Goal: Task Accomplishment & Management: Use online tool/utility

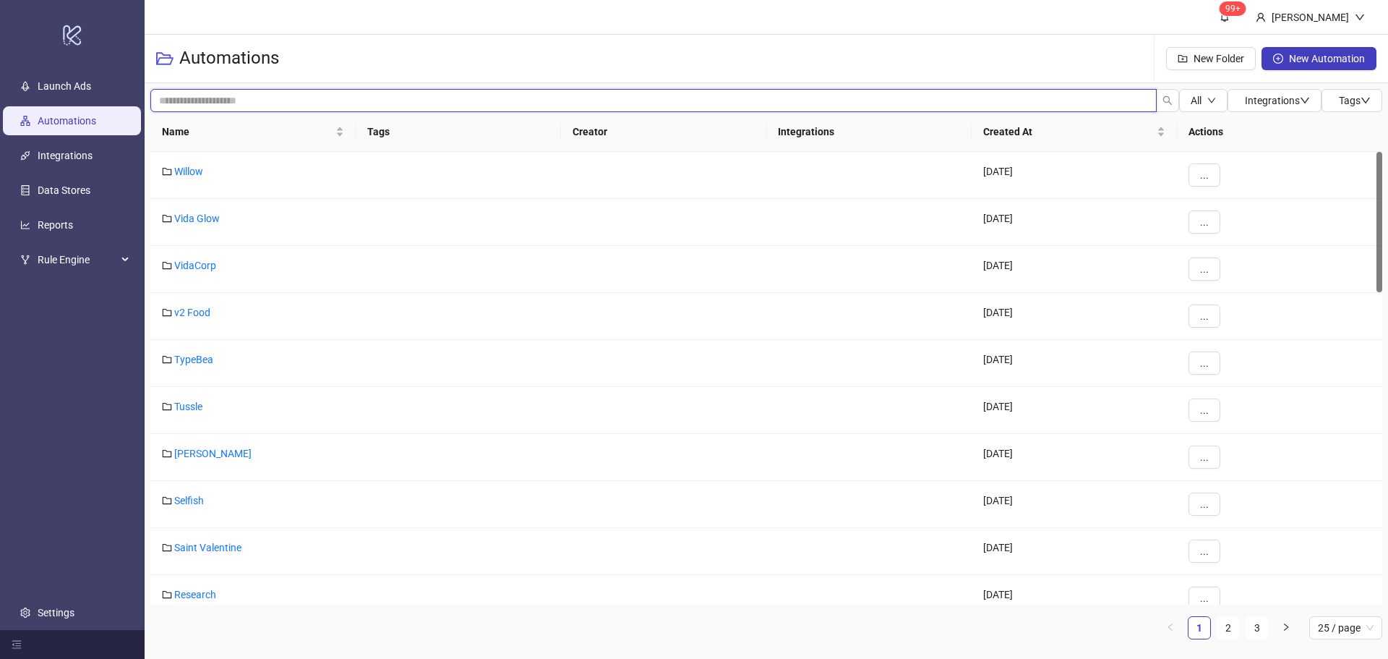
click at [236, 103] on input "search" at bounding box center [653, 100] width 1006 height 23
type input "*"
click at [1228, 625] on link "2" at bounding box center [1228, 628] width 22 height 22
click at [224, 503] on link "Bed Threads" at bounding box center [202, 500] width 56 height 12
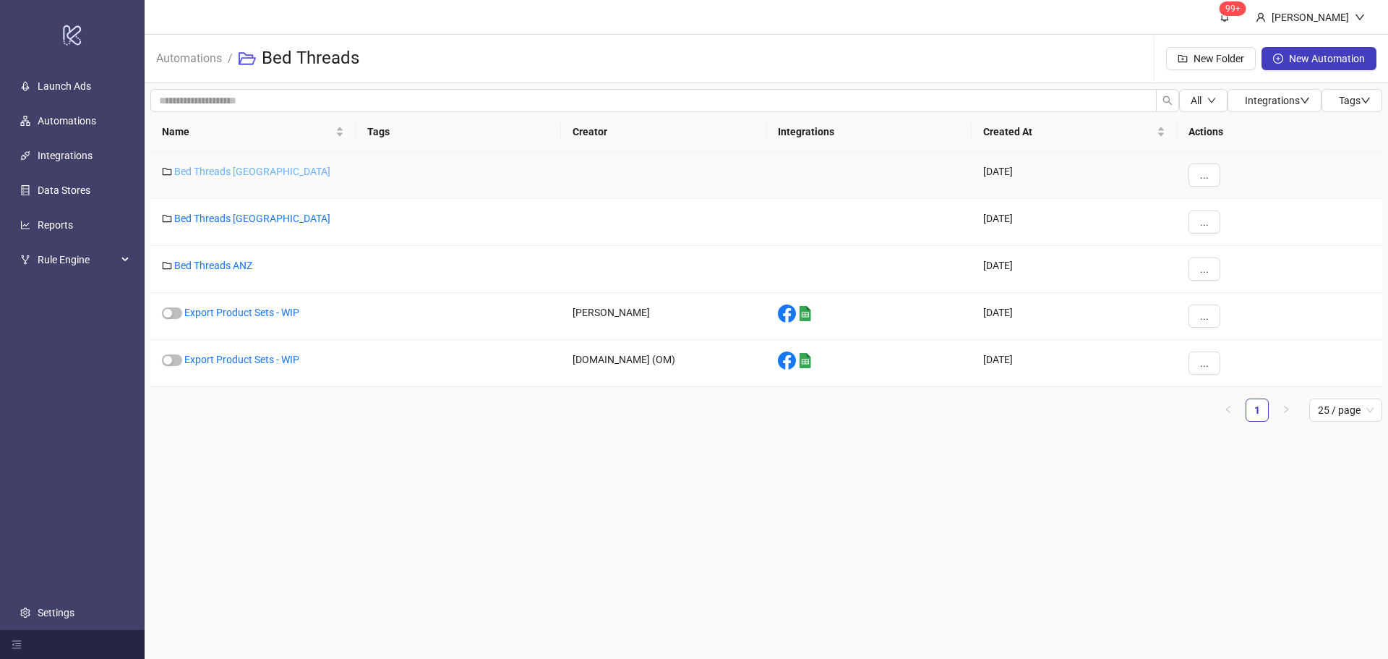
click at [228, 172] on link "Bed Threads [GEOGRAPHIC_DATA]" at bounding box center [252, 172] width 156 height 12
click at [242, 265] on link "Bed Threads ANZ" at bounding box center [213, 266] width 78 height 12
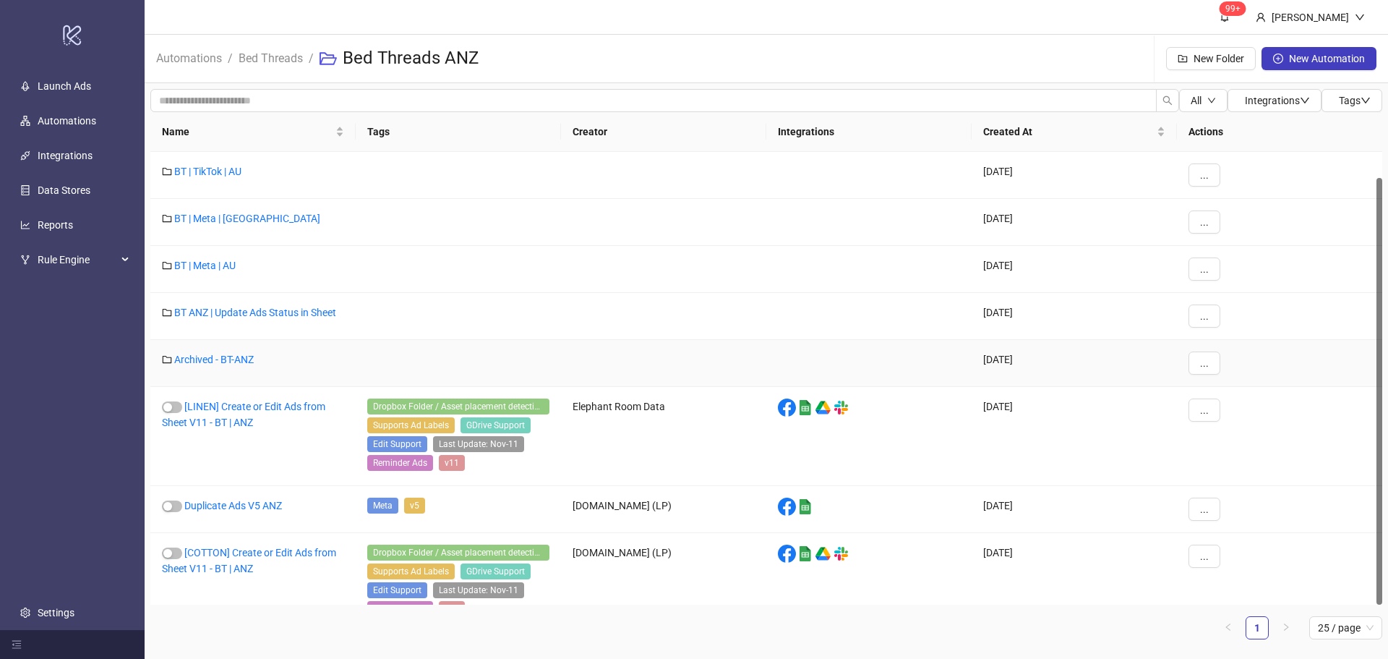
scroll to position [27, 0]
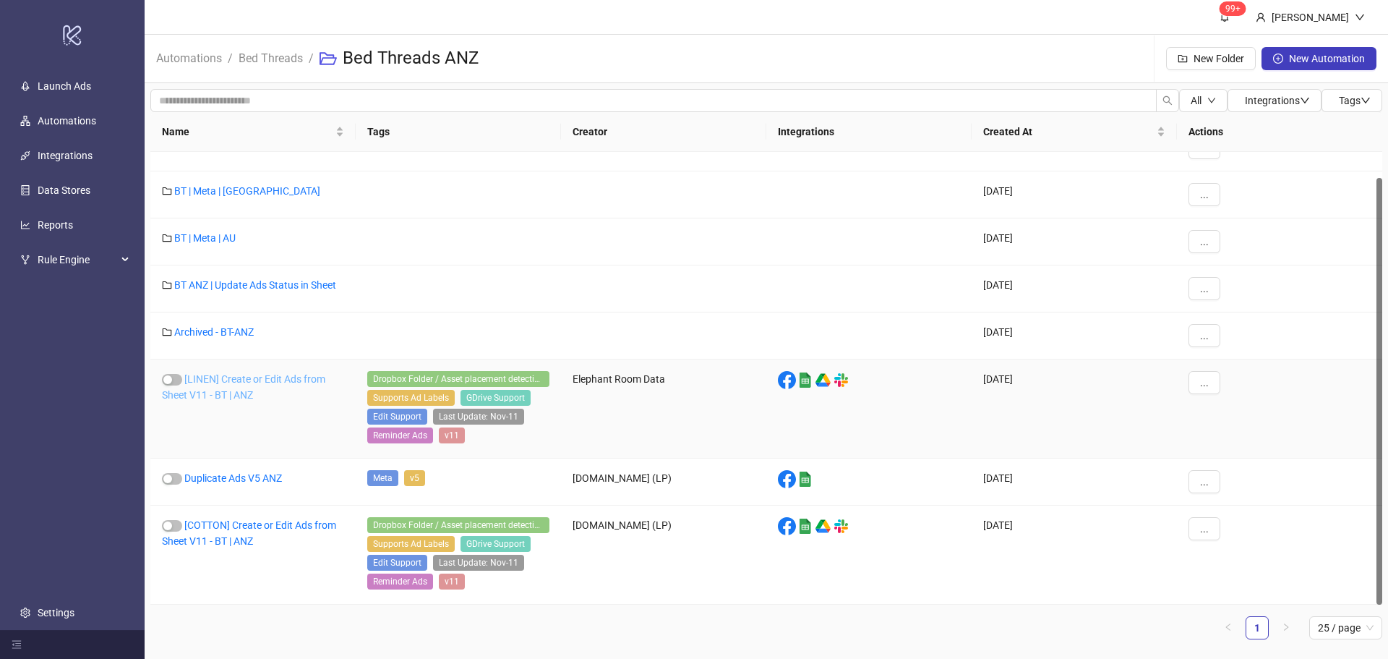
click at [204, 378] on link "[LINEN] Create or Edit Ads from Sheet V11 - BT | ANZ" at bounding box center [243, 386] width 163 height 27
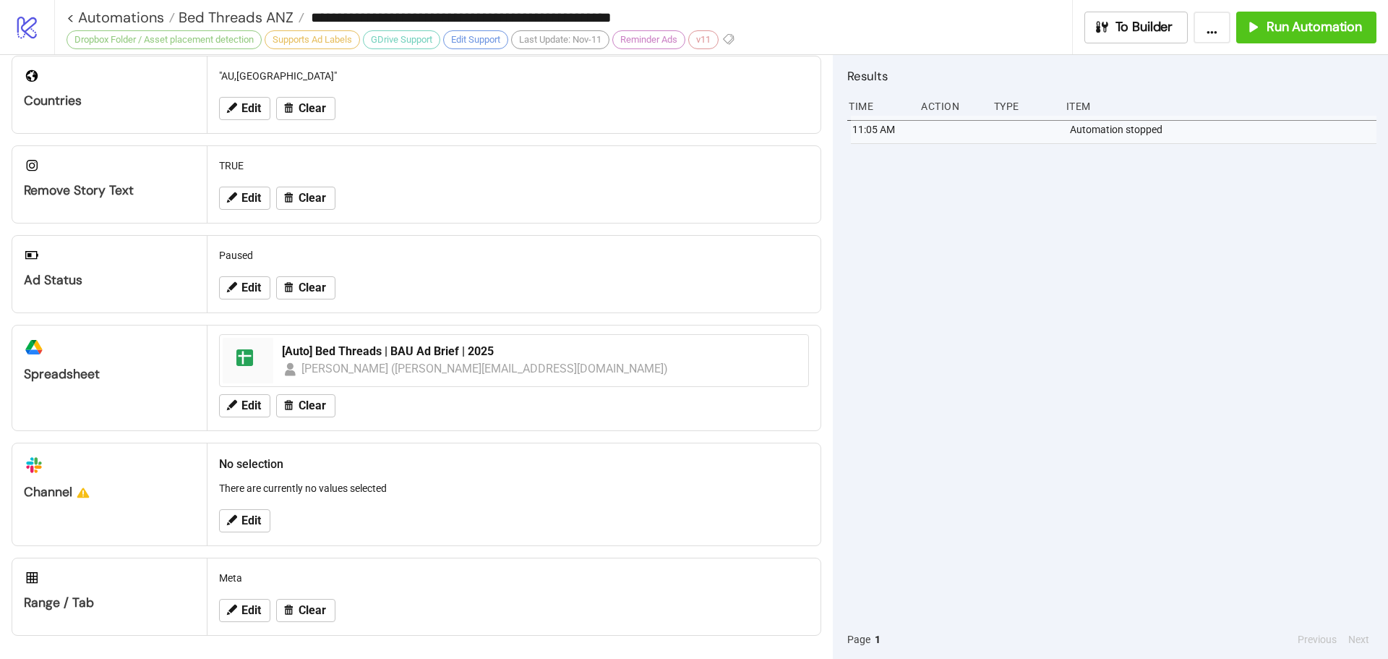
scroll to position [466, 0]
click at [1305, 27] on span "Run Automation" at bounding box center [1313, 27] width 95 height 17
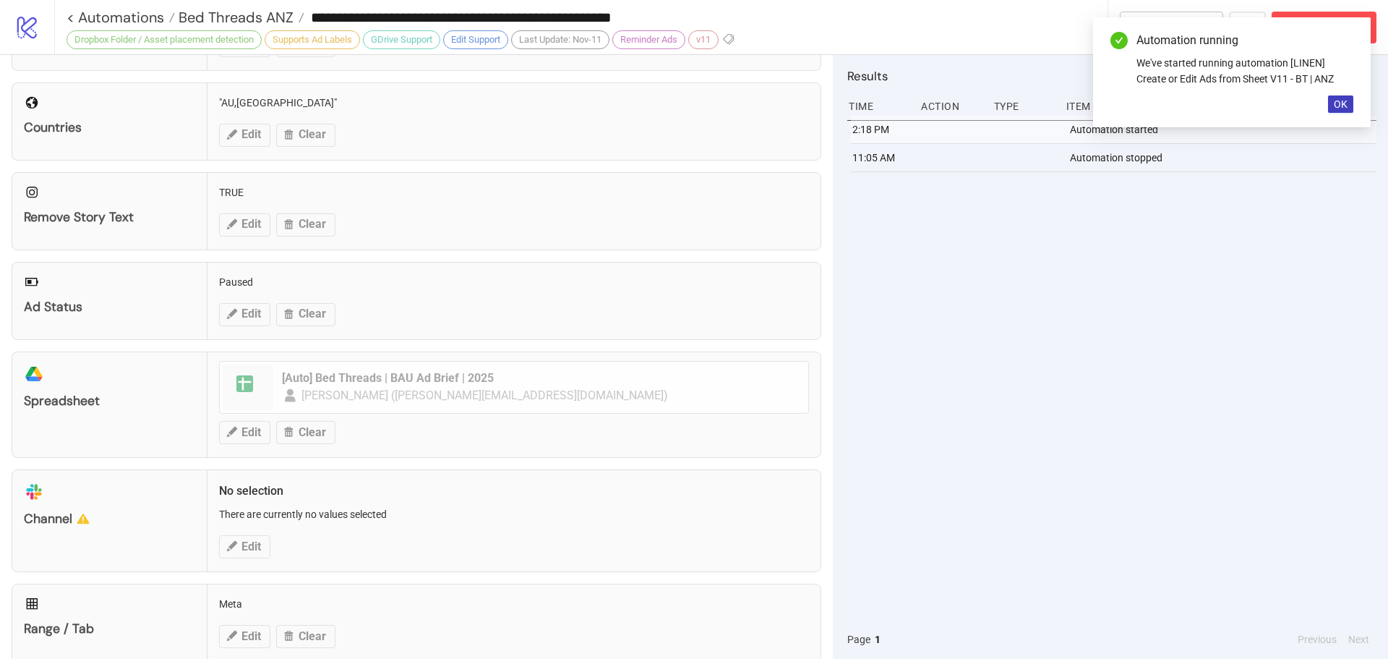
scroll to position [249, 0]
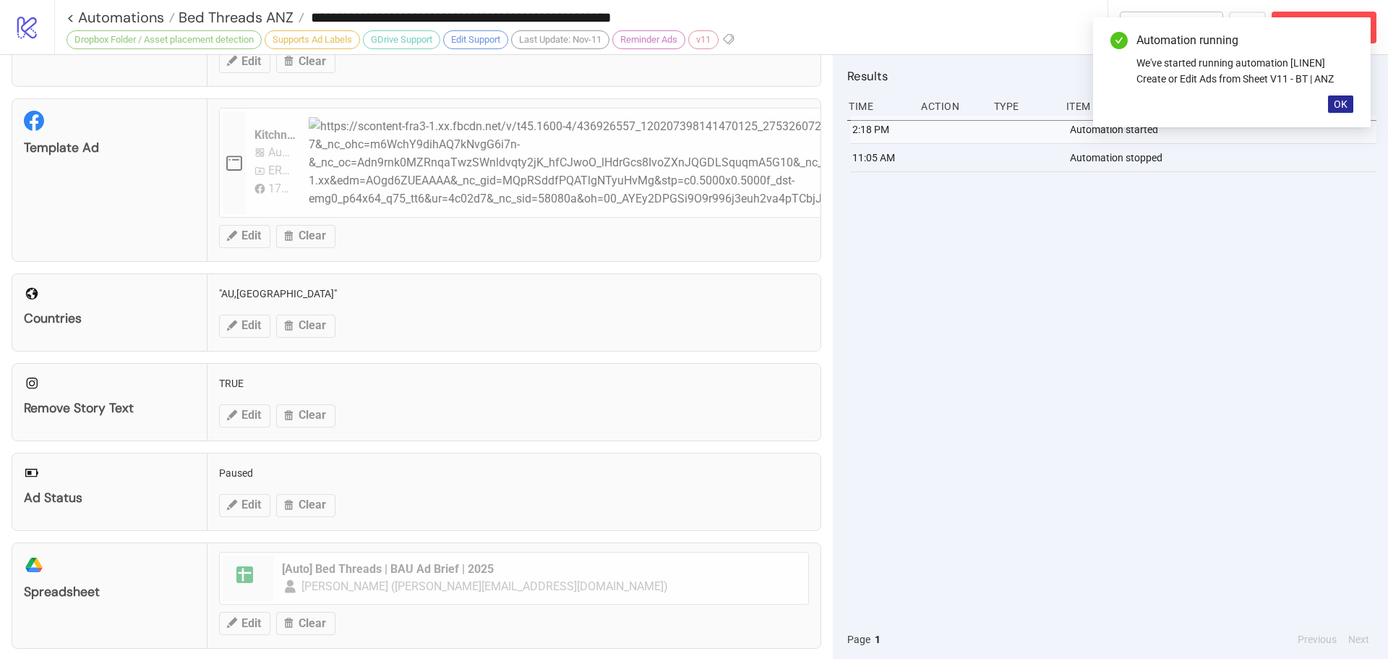
click at [1341, 106] on span "OK" at bounding box center [1341, 104] width 14 height 12
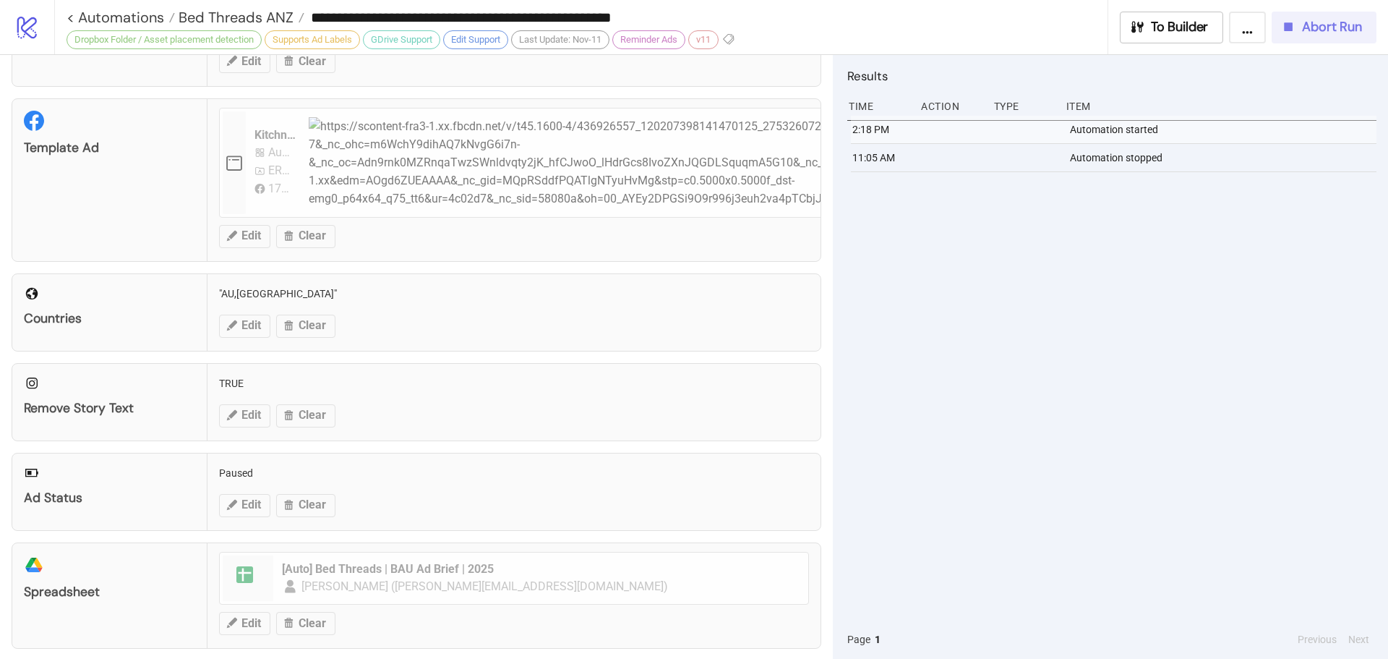
click at [1339, 28] on span "Abort Run" at bounding box center [1332, 27] width 60 height 17
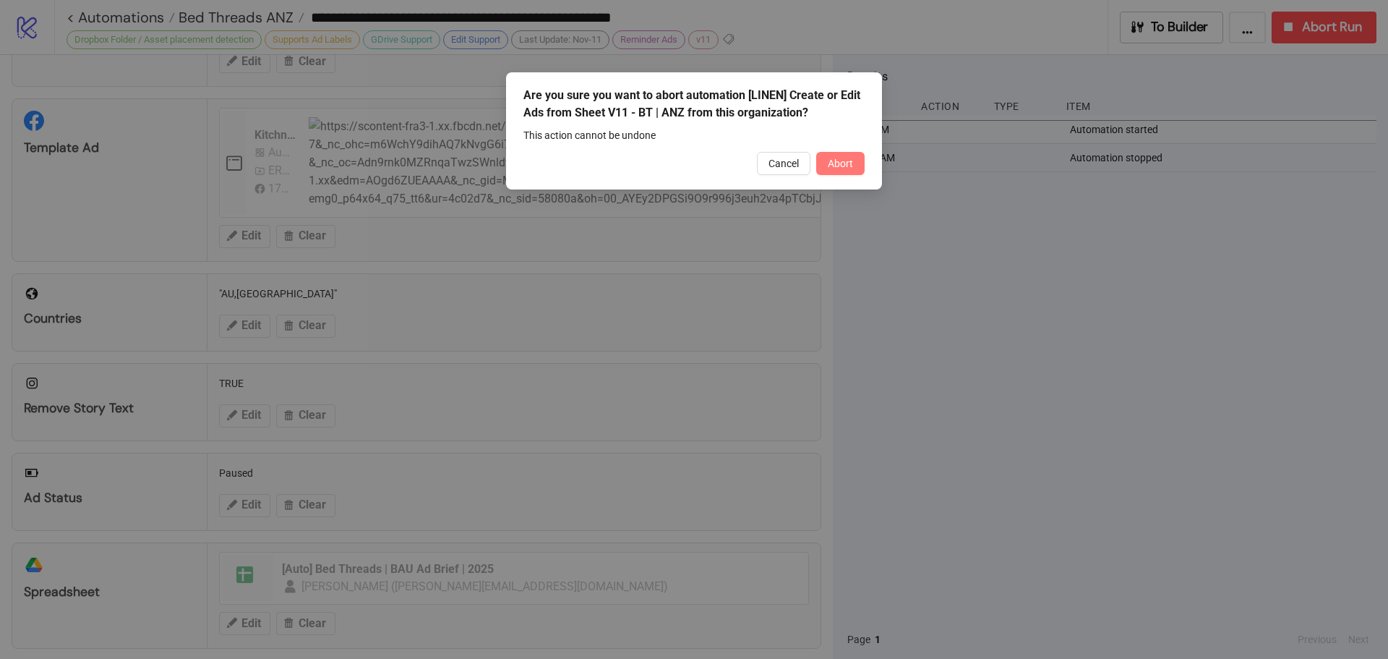
click at [832, 163] on span "Abort" at bounding box center [840, 164] width 25 height 12
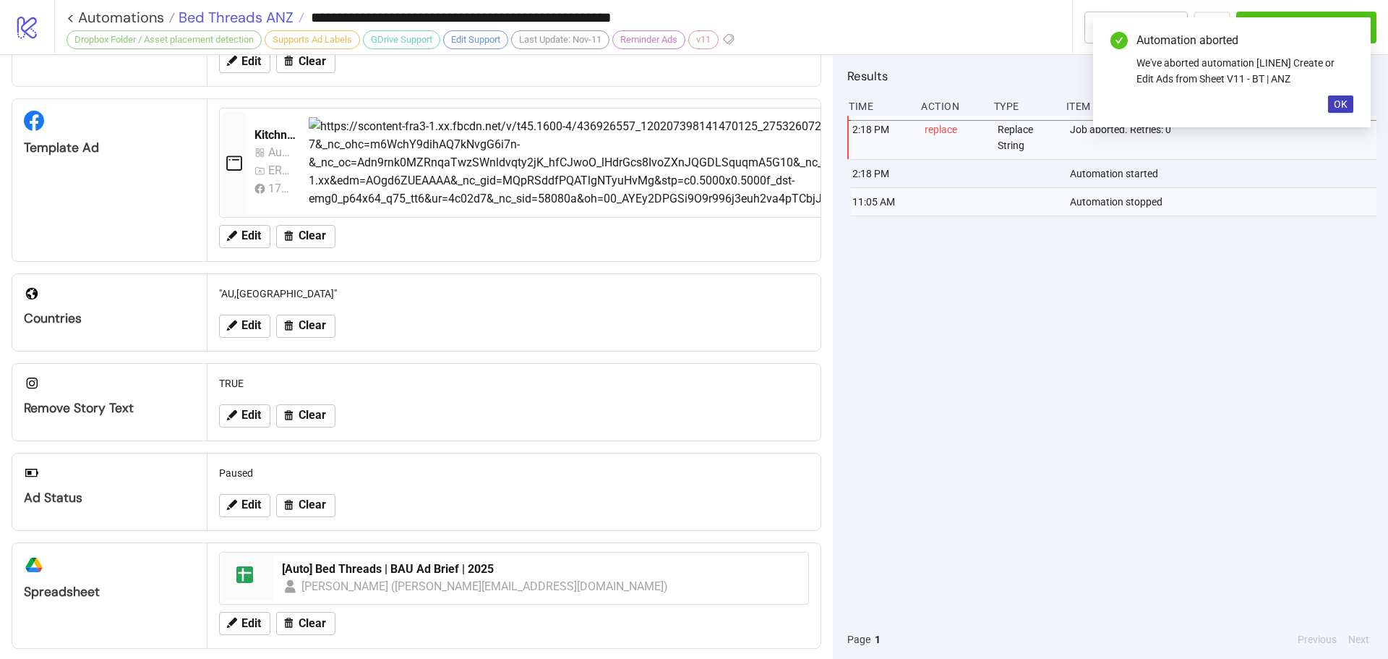
click at [226, 20] on span "Bed Threads ANZ" at bounding box center [234, 17] width 119 height 19
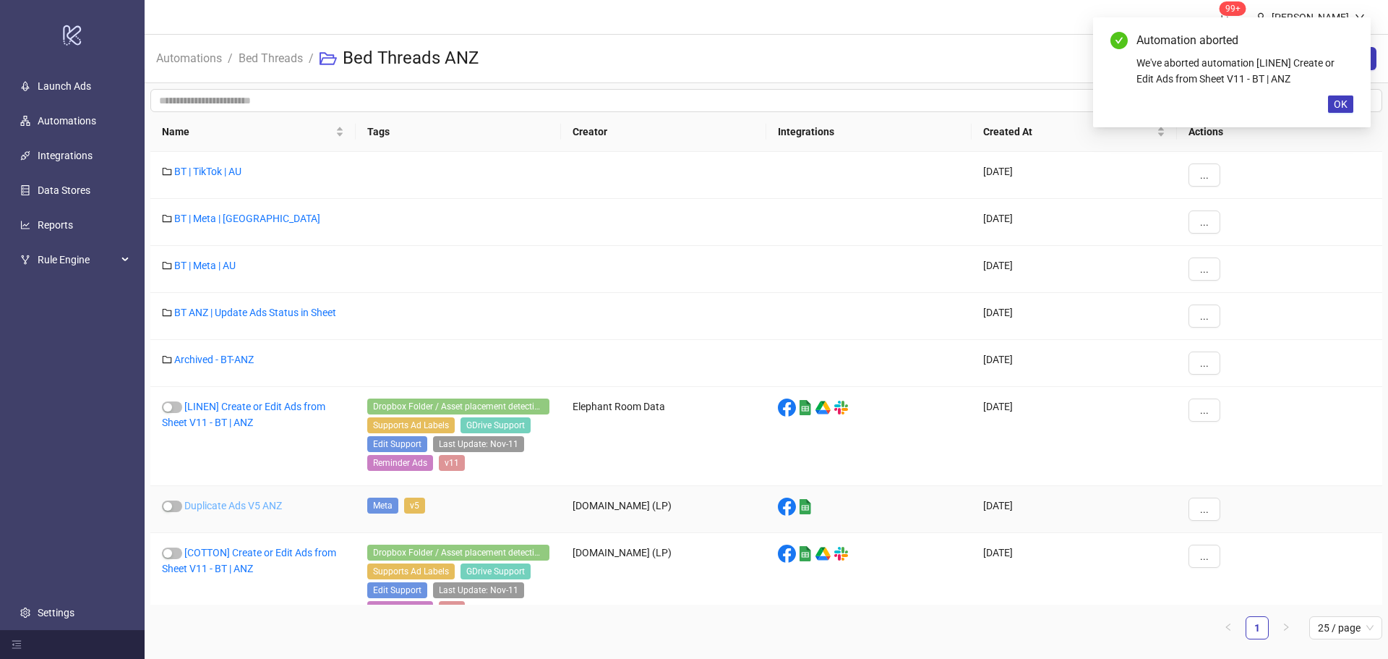
click at [240, 505] on link "Duplicate Ads V5 ANZ" at bounding box center [233, 505] width 98 height 12
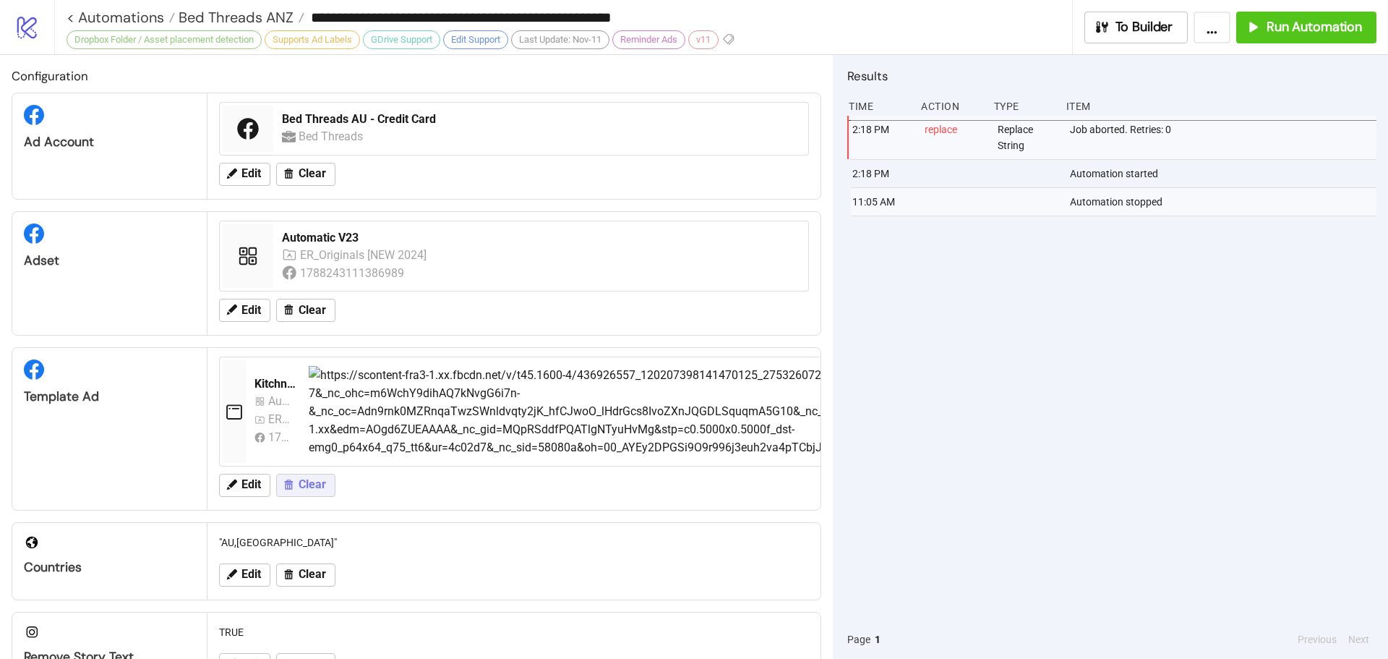
type input "**********"
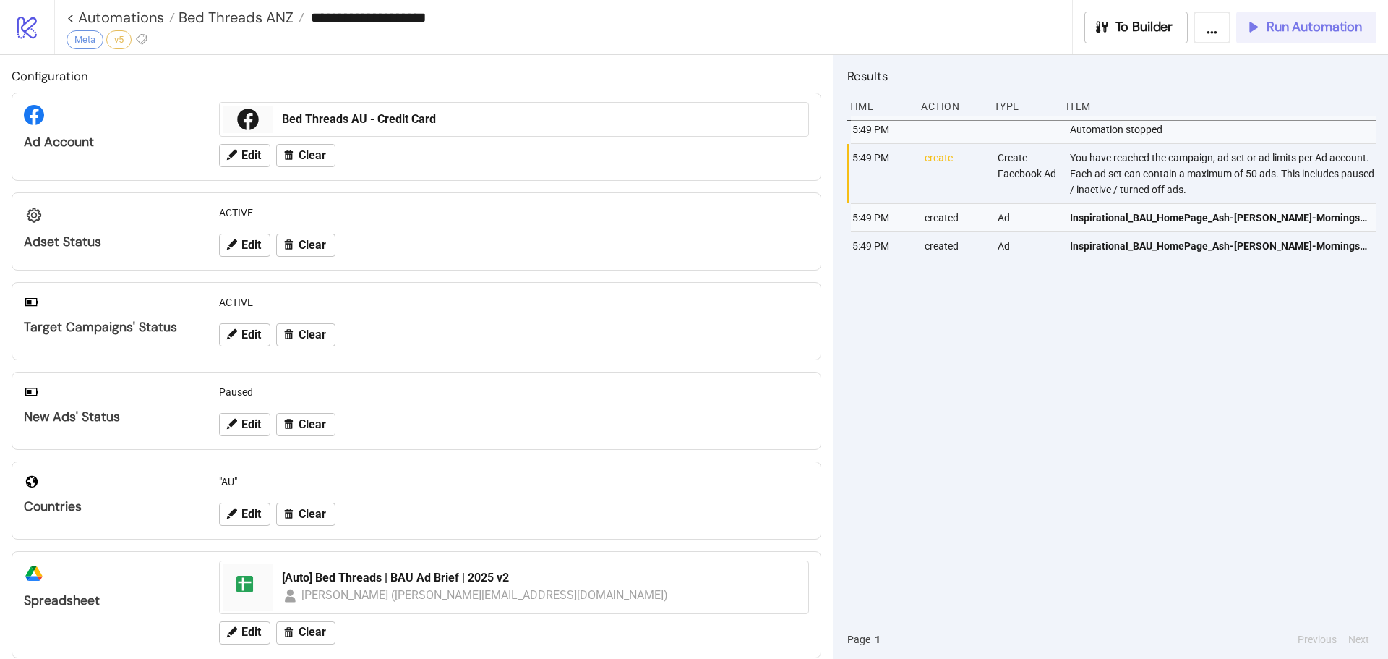
click at [1288, 30] on span "Run Automation" at bounding box center [1313, 27] width 95 height 17
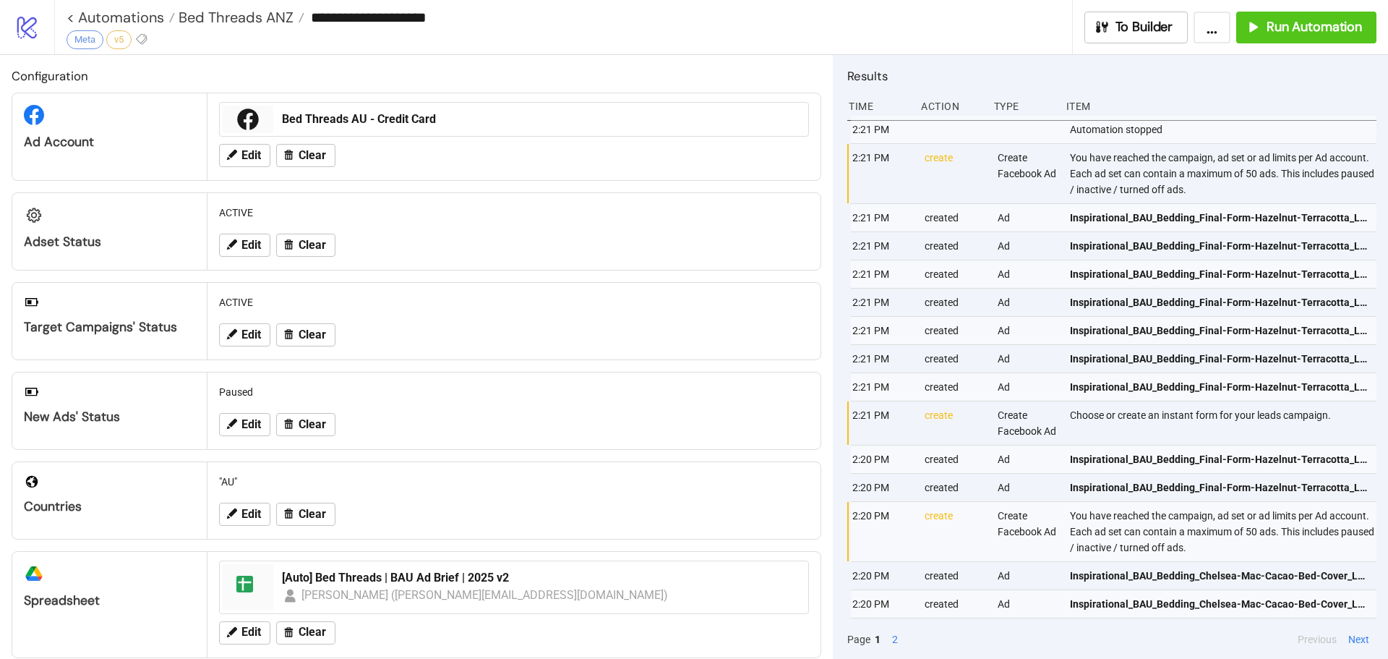
click at [262, 7] on div "**********" at bounding box center [570, 18] width 1006 height 22
click at [271, 22] on span "Bed Threads ANZ" at bounding box center [234, 17] width 119 height 19
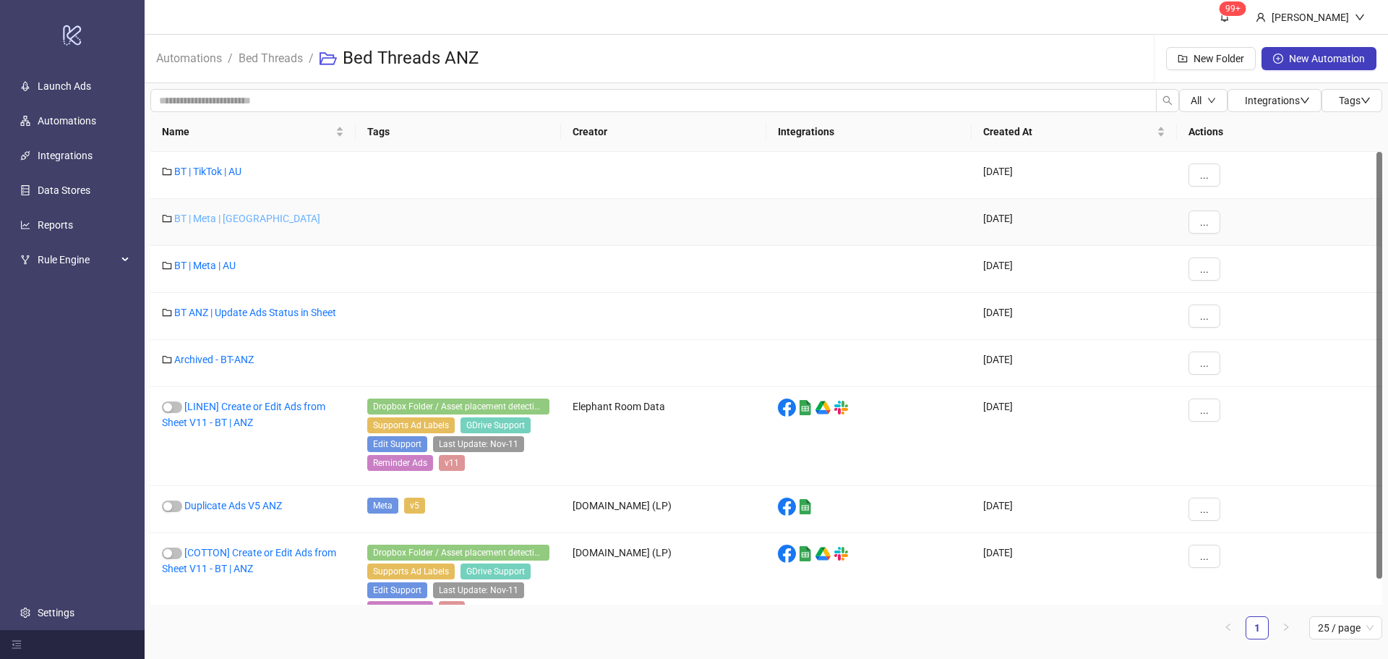
click at [181, 216] on link "BT | Meta | [GEOGRAPHIC_DATA]" at bounding box center [247, 219] width 146 height 12
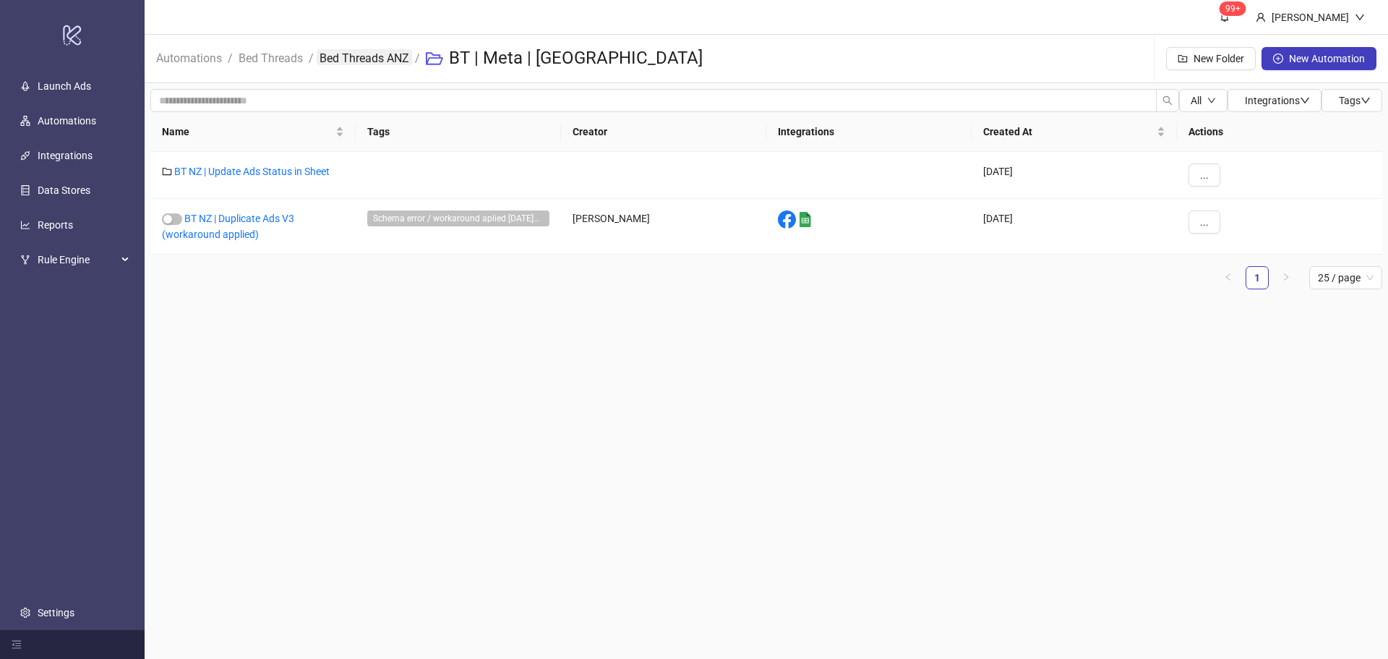
click at [379, 58] on link "Bed Threads ANZ" at bounding box center [364, 57] width 95 height 16
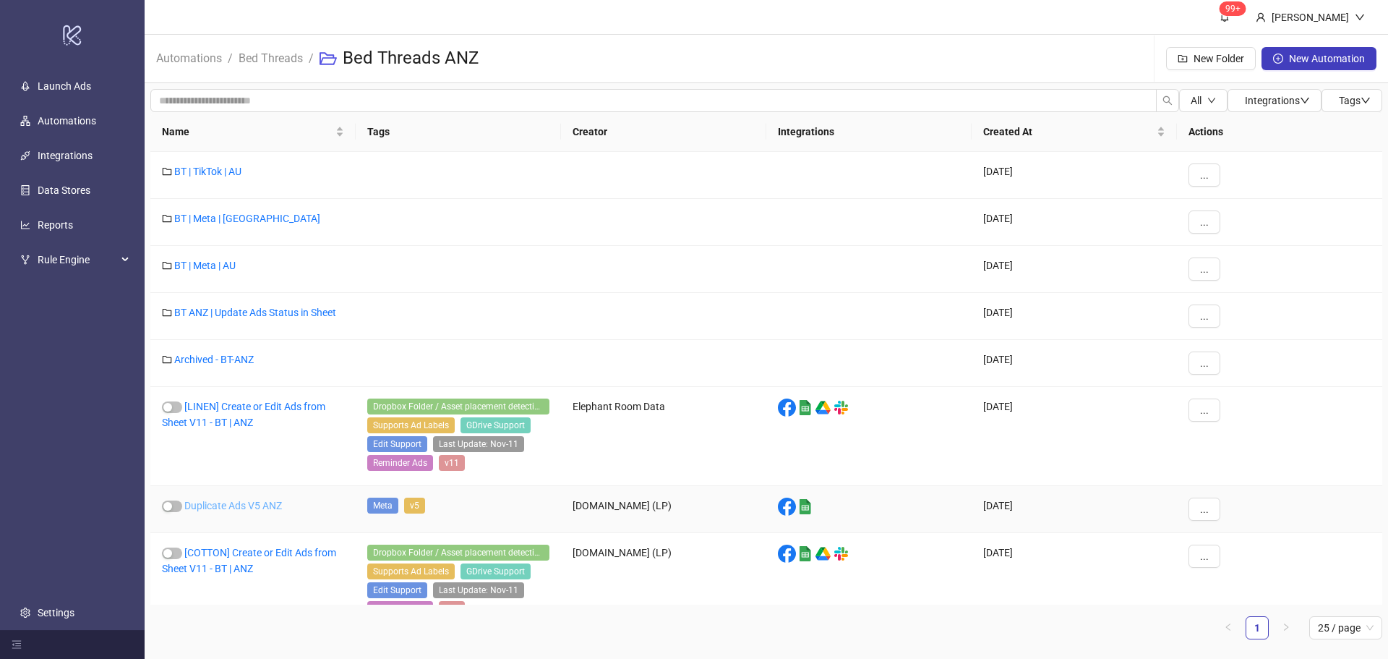
click at [250, 506] on link "Duplicate Ads V5 ANZ" at bounding box center [233, 505] width 98 height 12
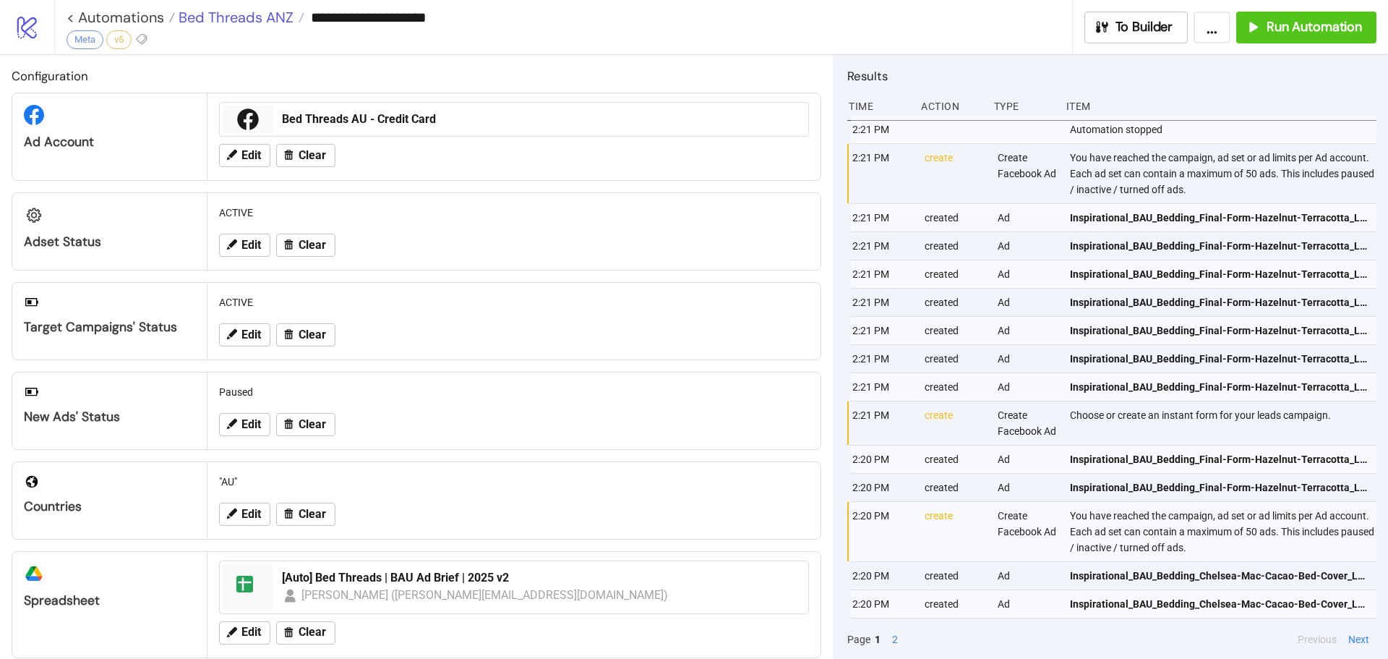
click at [259, 20] on span "Bed Threads ANZ" at bounding box center [234, 17] width 119 height 19
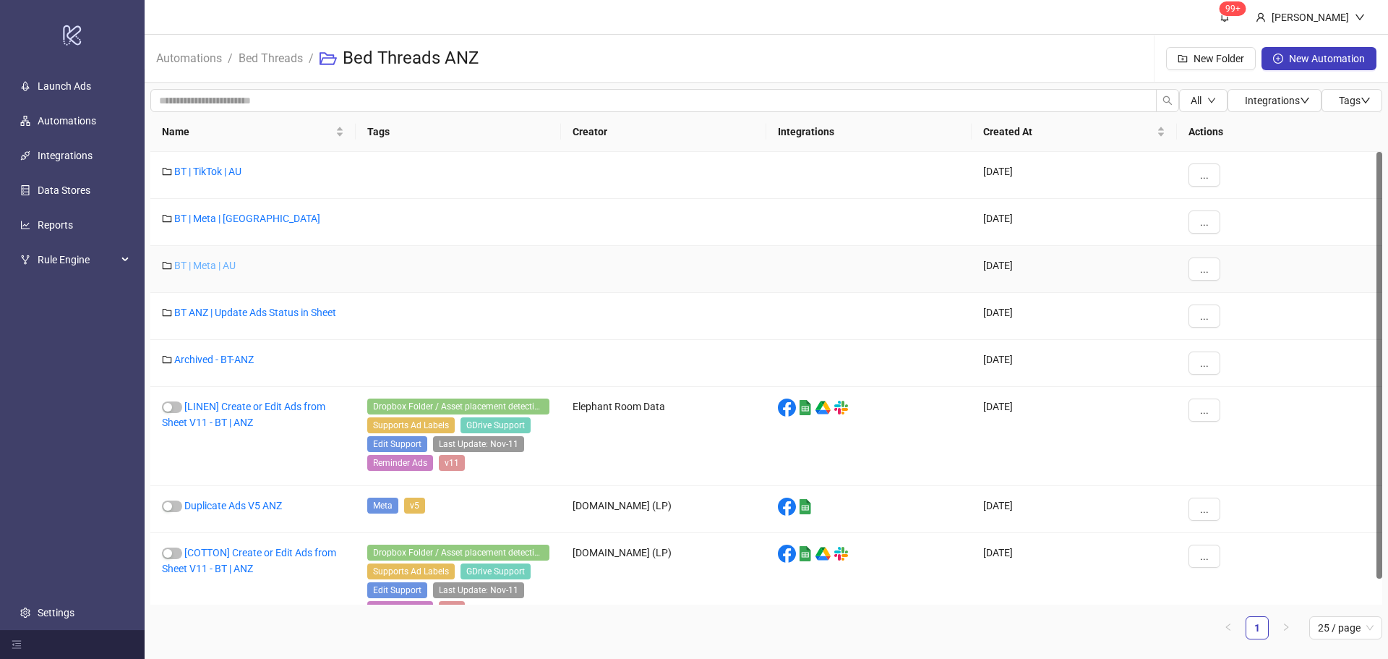
click at [228, 265] on link "BT | Meta | AU" at bounding box center [204, 266] width 61 height 12
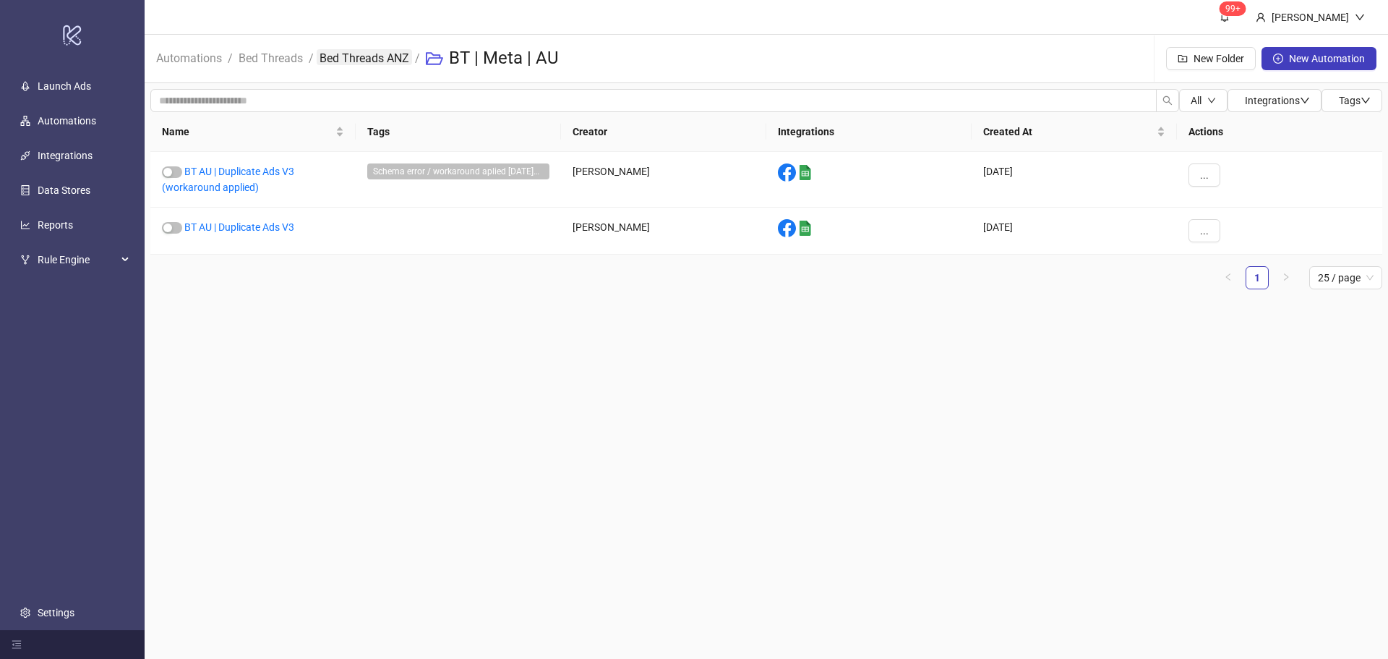
click at [393, 63] on link "Bed Threads ANZ" at bounding box center [364, 57] width 95 height 16
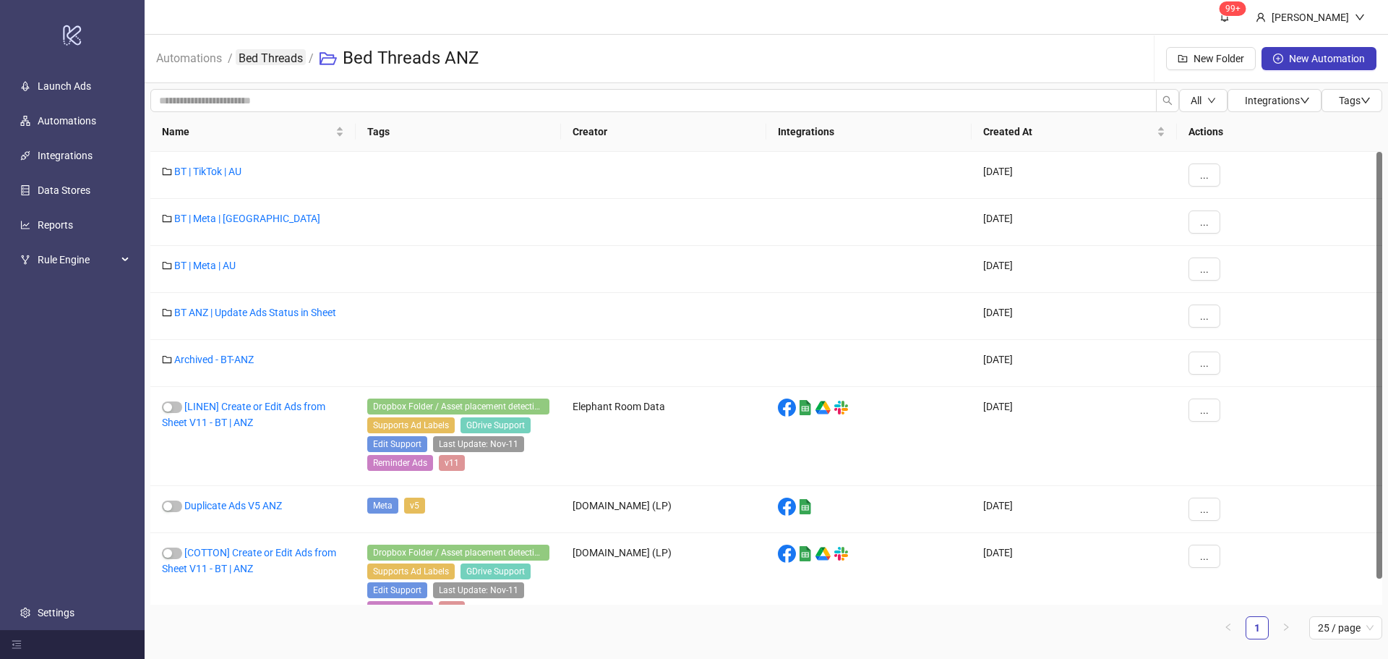
click at [288, 51] on link "Bed Threads" at bounding box center [271, 57] width 70 height 16
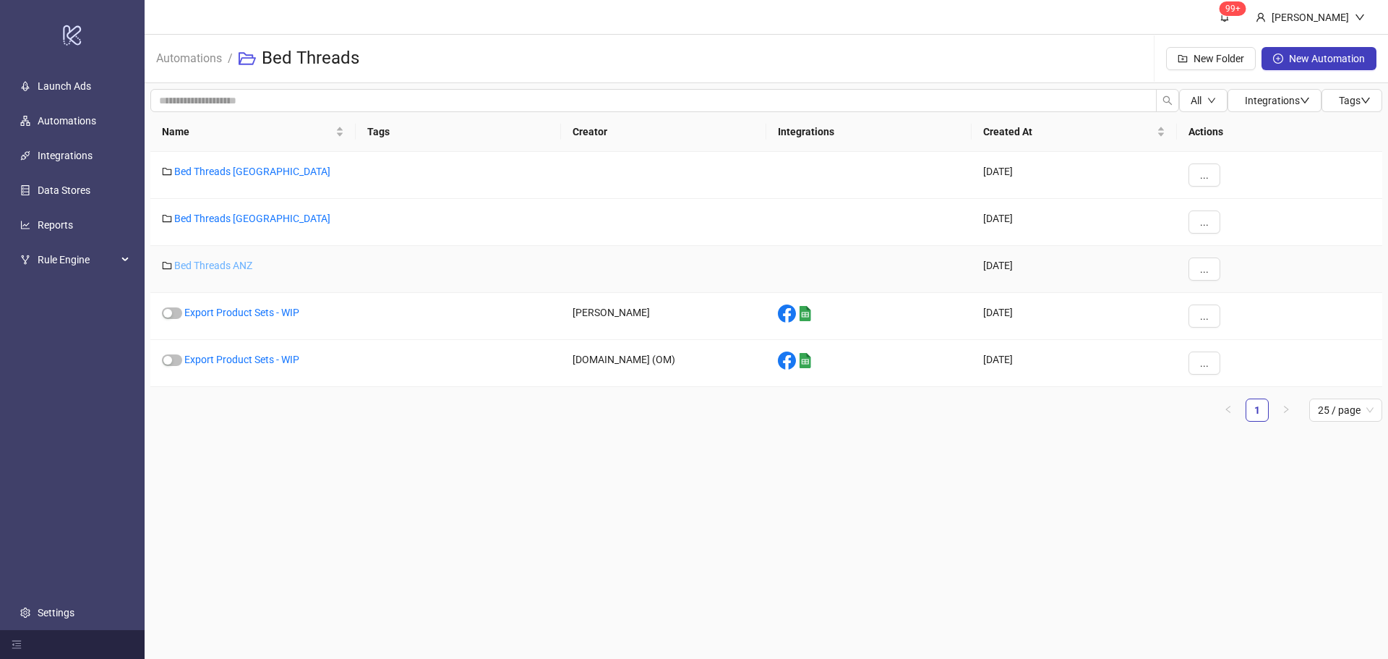
click at [229, 262] on link "Bed Threads ANZ" at bounding box center [213, 266] width 78 height 12
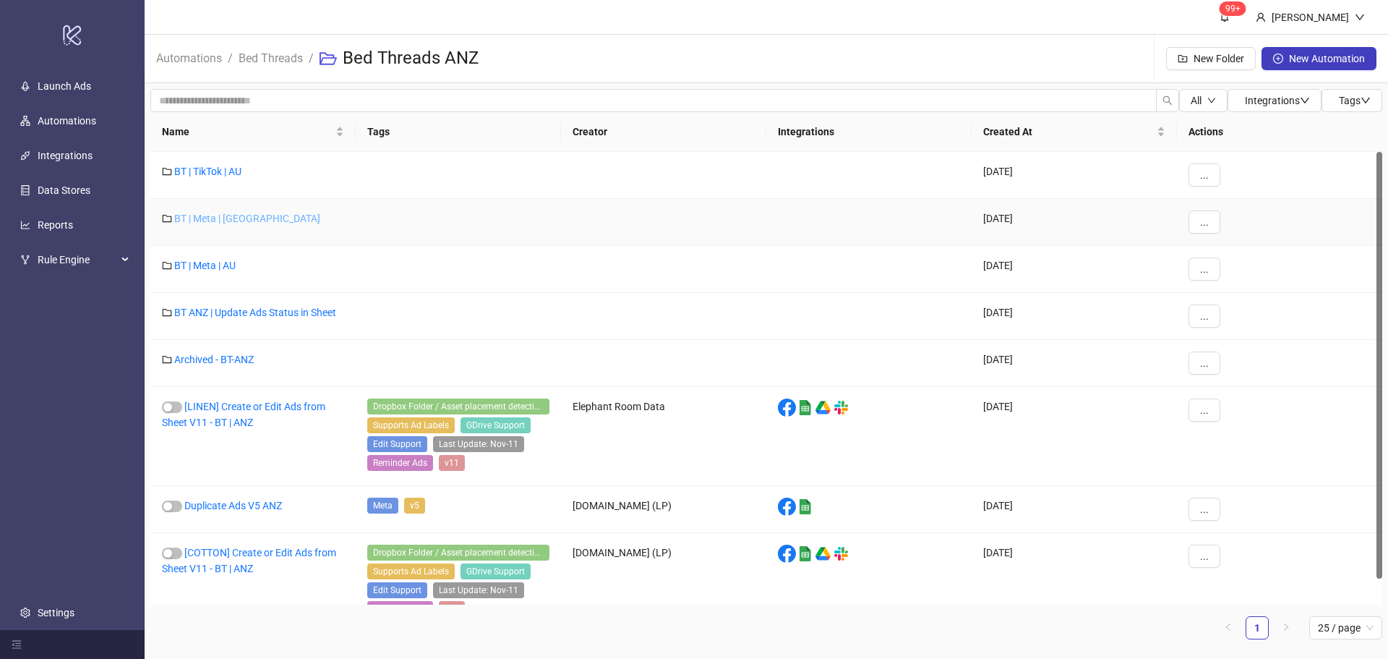
click at [221, 223] on link "BT | Meta | [GEOGRAPHIC_DATA]" at bounding box center [247, 219] width 146 height 12
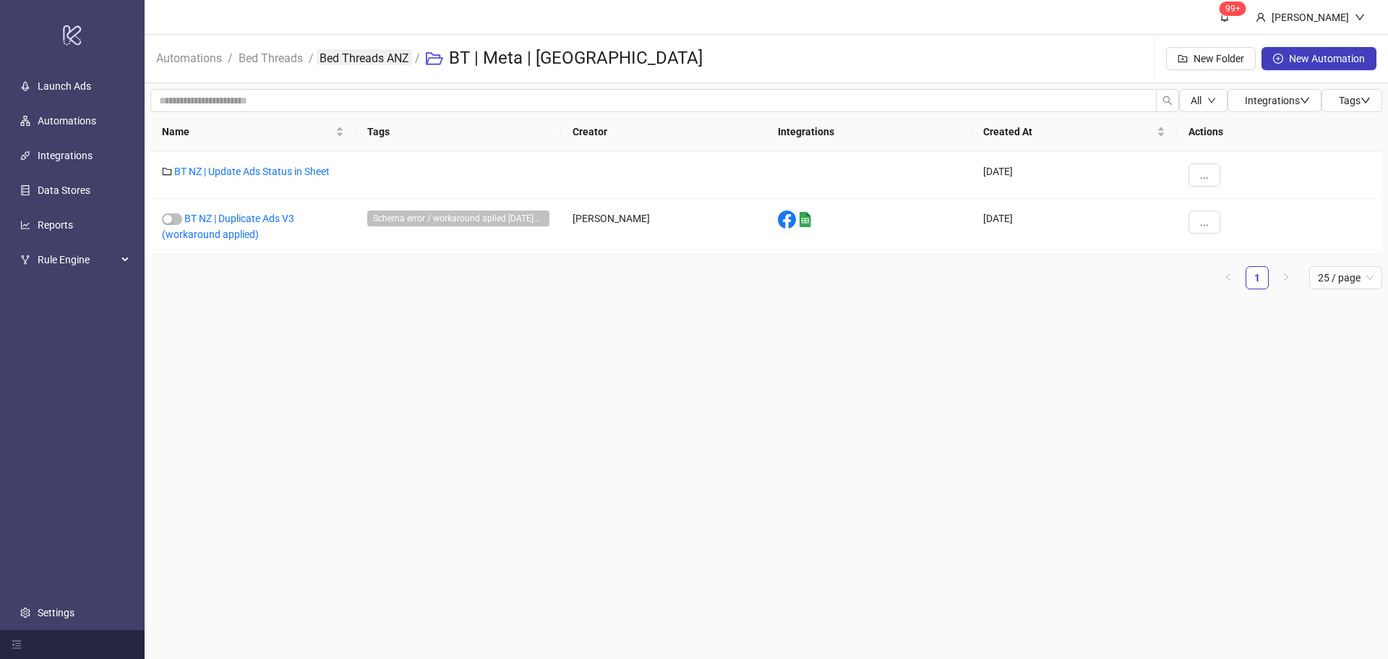
click at [361, 64] on link "Bed Threads ANZ" at bounding box center [364, 57] width 95 height 16
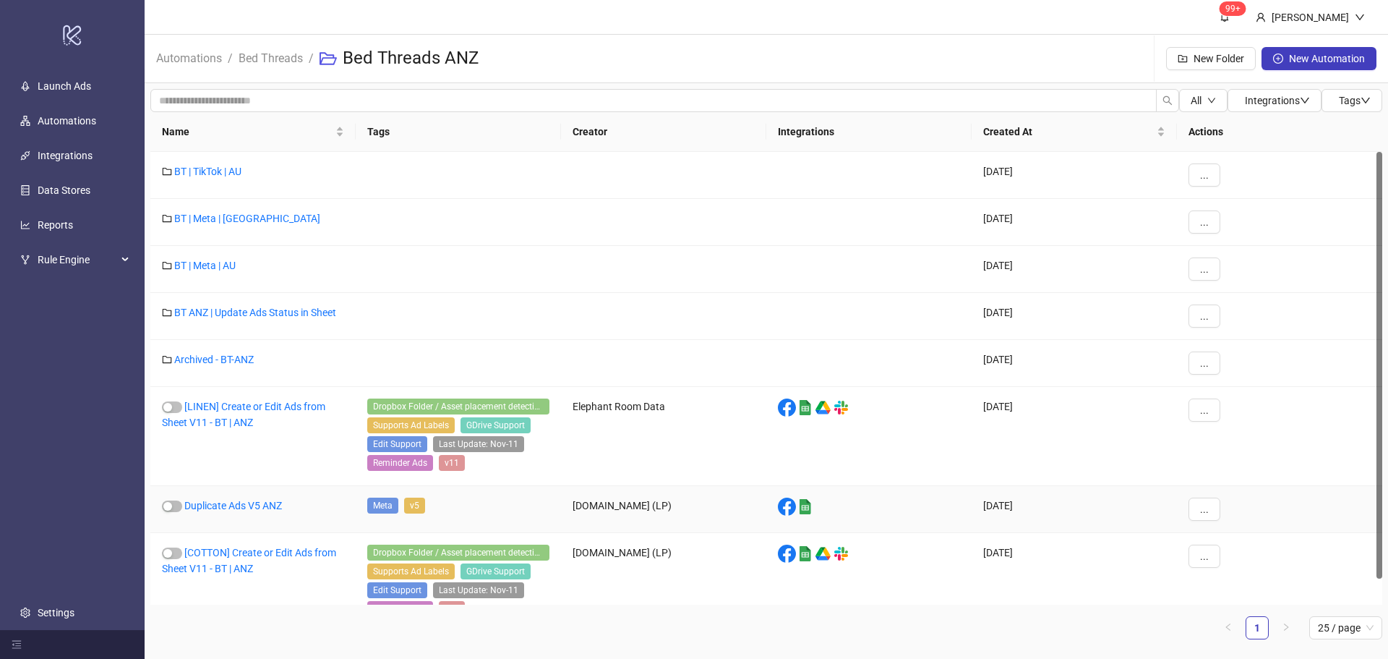
click at [225, 498] on div "Duplicate Ads V5 ANZ" at bounding box center [252, 509] width 205 height 47
click at [227, 507] on link "Duplicate Ads V5 ANZ" at bounding box center [233, 505] width 98 height 12
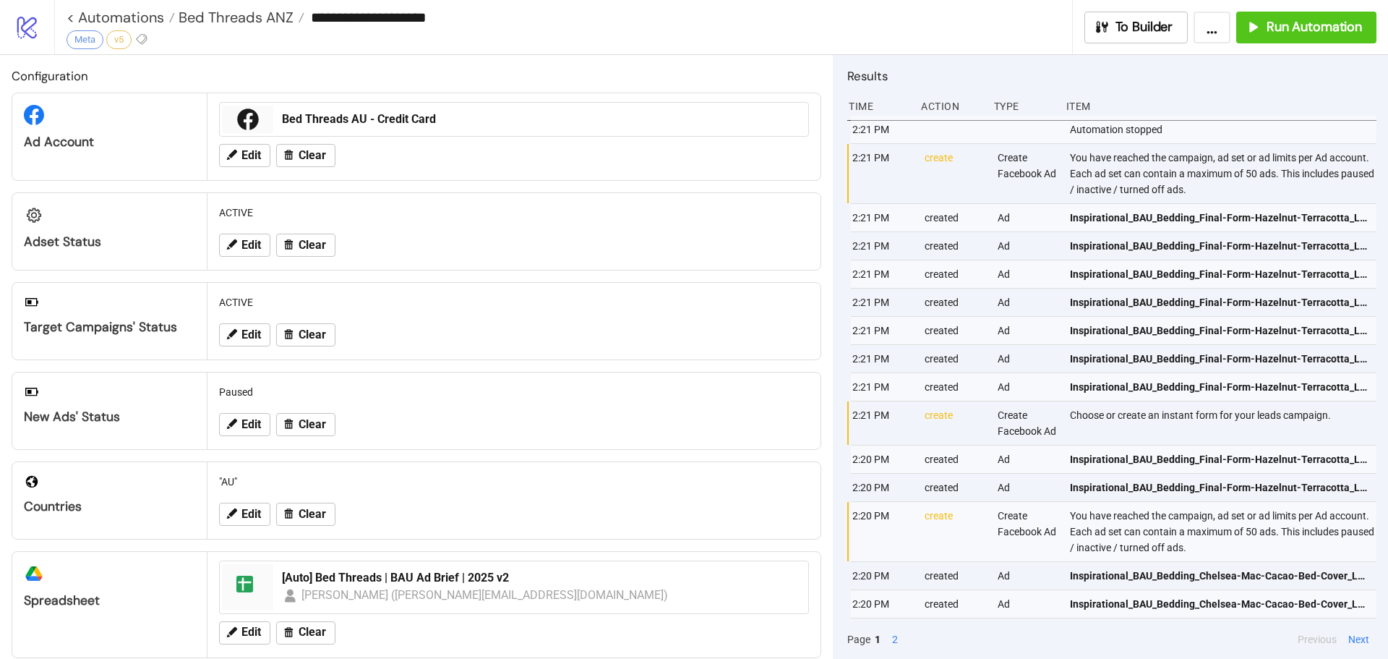
click at [237, 480] on div ""AU"" at bounding box center [513, 481] width 601 height 27
click at [251, 515] on span "Edit" at bounding box center [251, 513] width 20 height 13
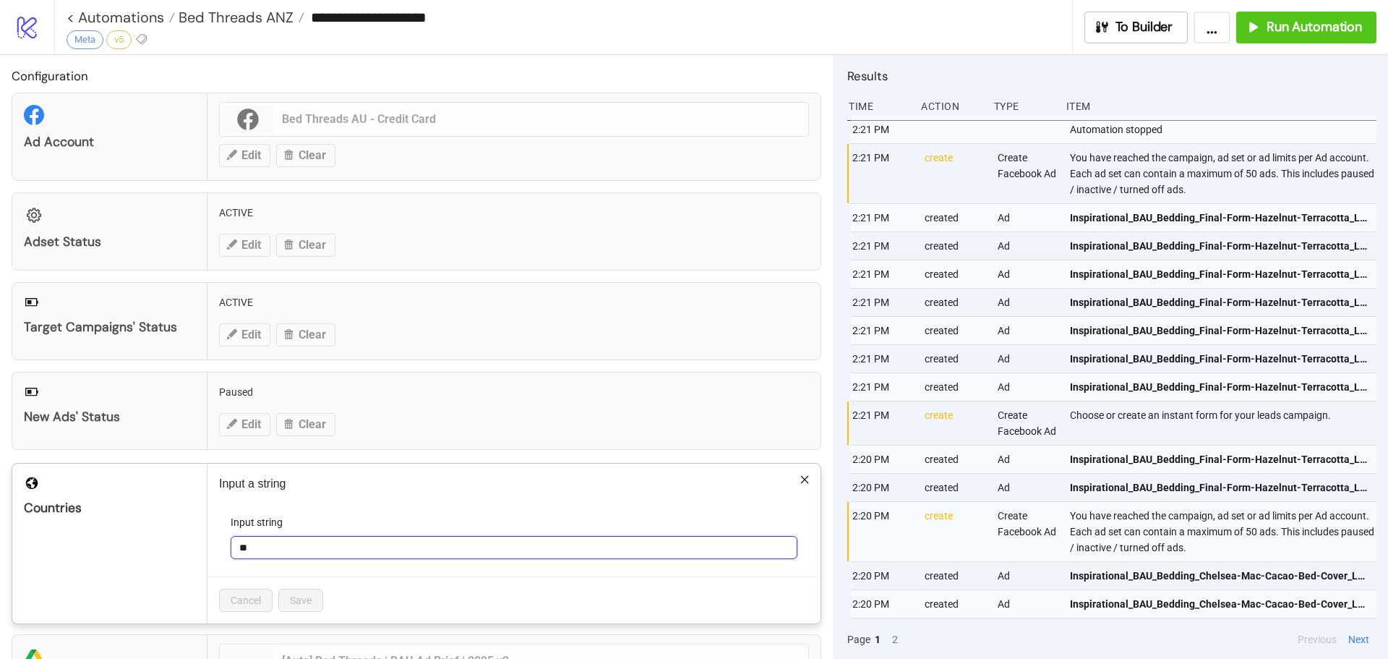
click at [274, 543] on input "**" at bounding box center [514, 547] width 567 height 23
type input "*"
type input "**"
click at [295, 601] on span "Save" at bounding box center [301, 600] width 22 height 12
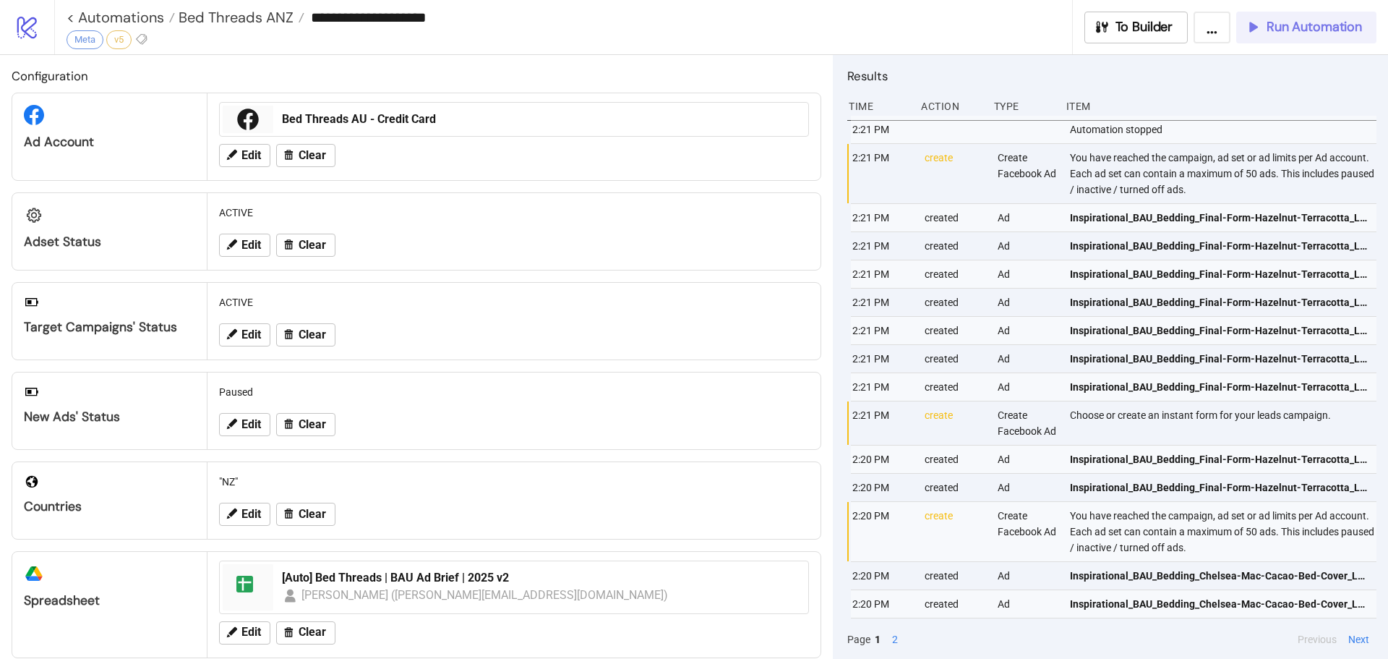
drag, startPoint x: 1321, startPoint y: 27, endPoint x: 1320, endPoint y: 35, distance: 7.3
click at [1320, 35] on span "Run Automation" at bounding box center [1313, 27] width 95 height 17
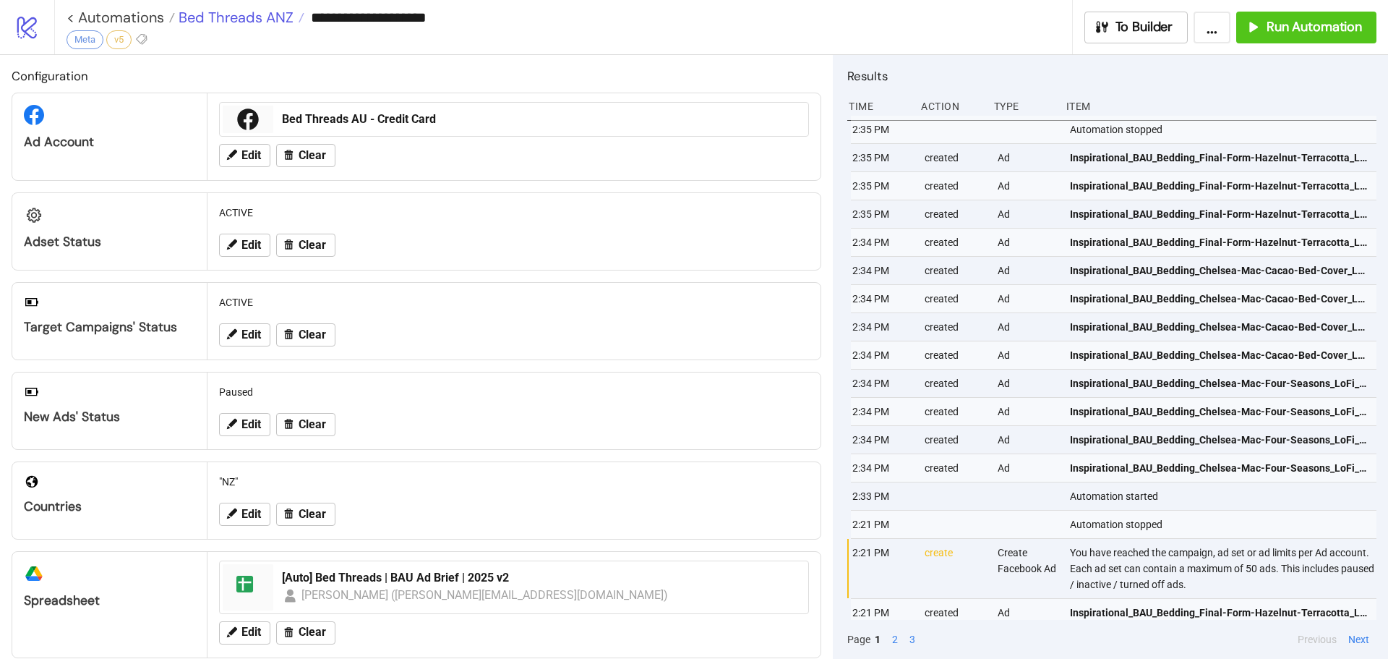
click at [263, 19] on span "Bed Threads ANZ" at bounding box center [234, 17] width 119 height 19
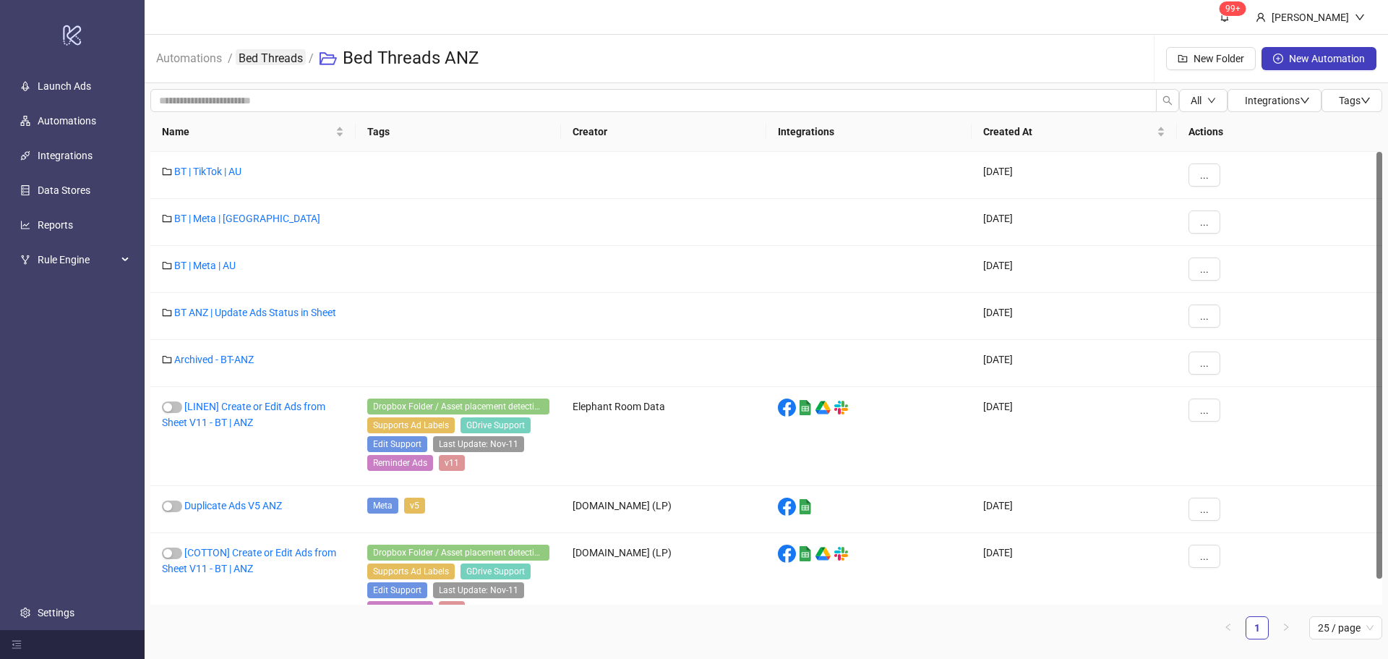
click at [278, 55] on link "Bed Threads" at bounding box center [271, 57] width 70 height 16
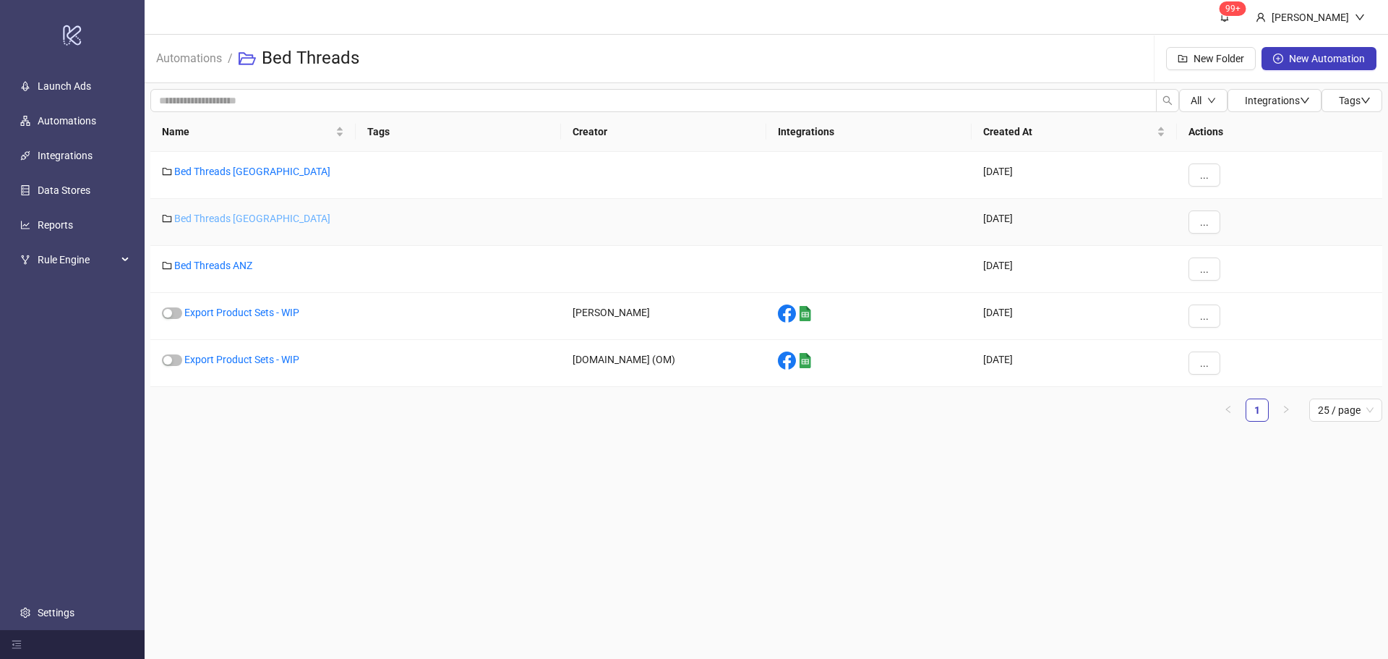
click at [233, 213] on link "Bed Threads [GEOGRAPHIC_DATA]" at bounding box center [252, 219] width 156 height 12
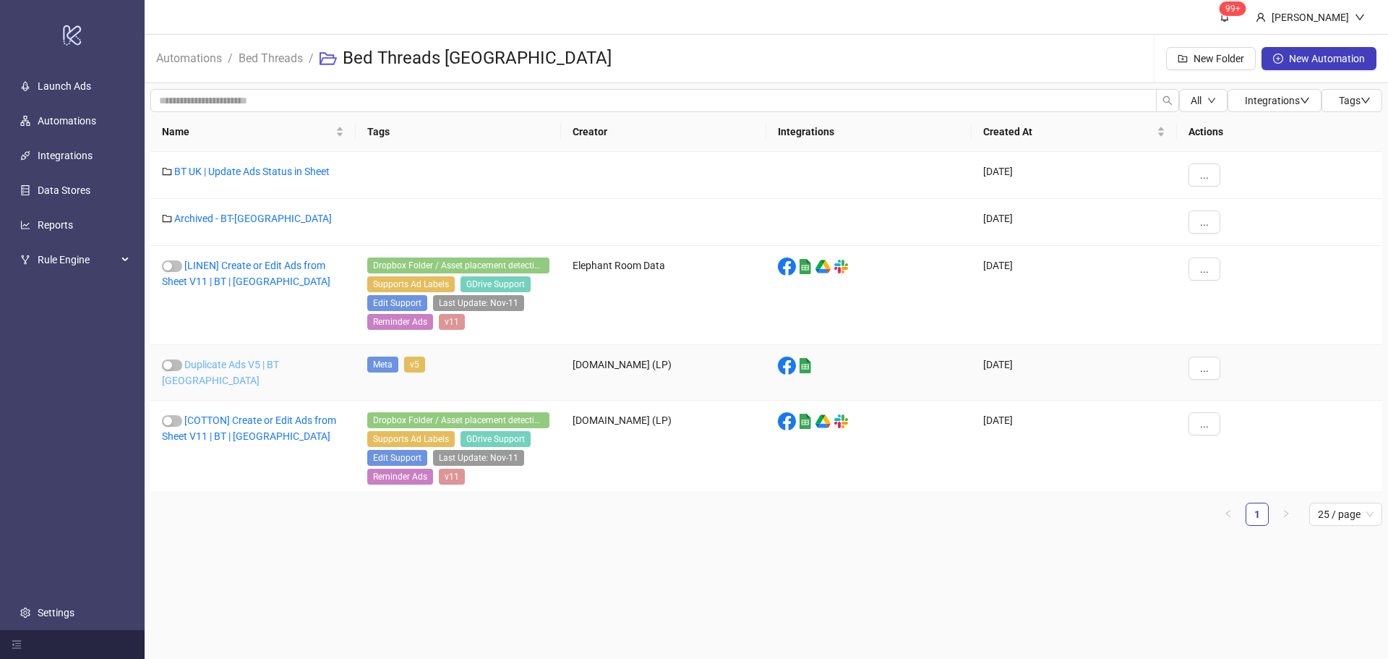
click at [257, 360] on link "Duplicate Ads V5 | BT UK" at bounding box center [220, 372] width 117 height 27
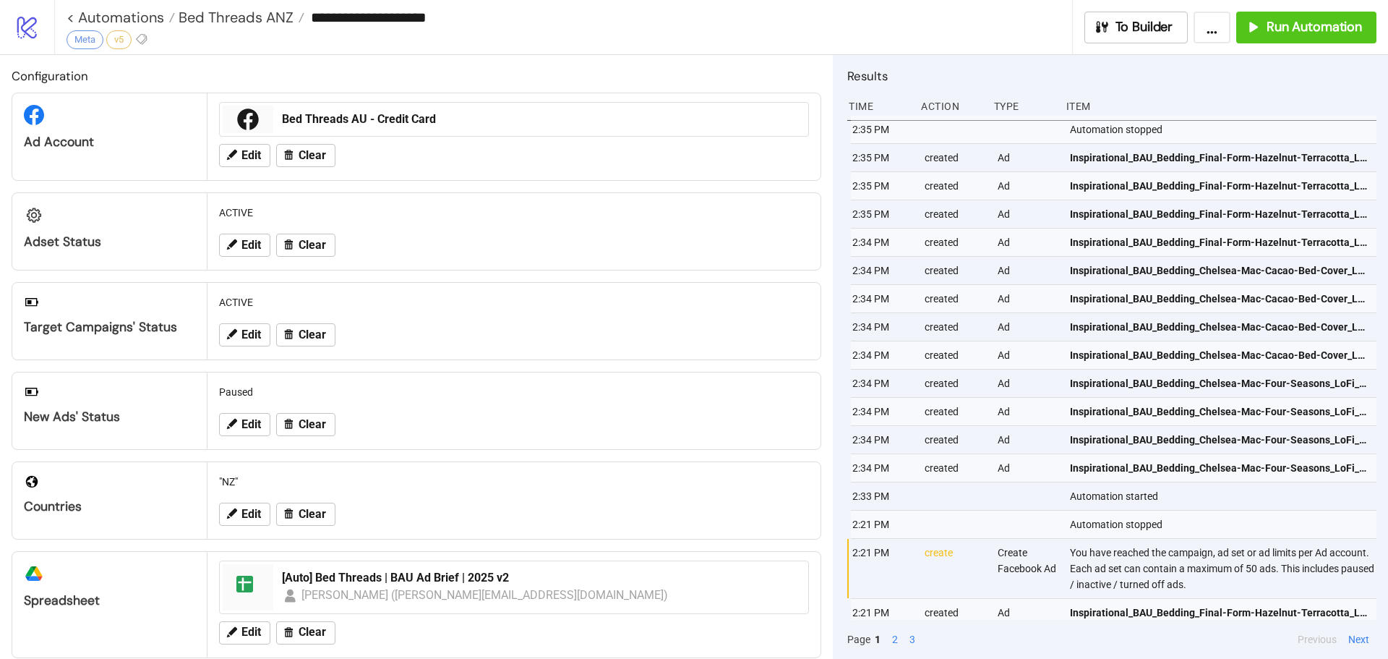
type input "**********"
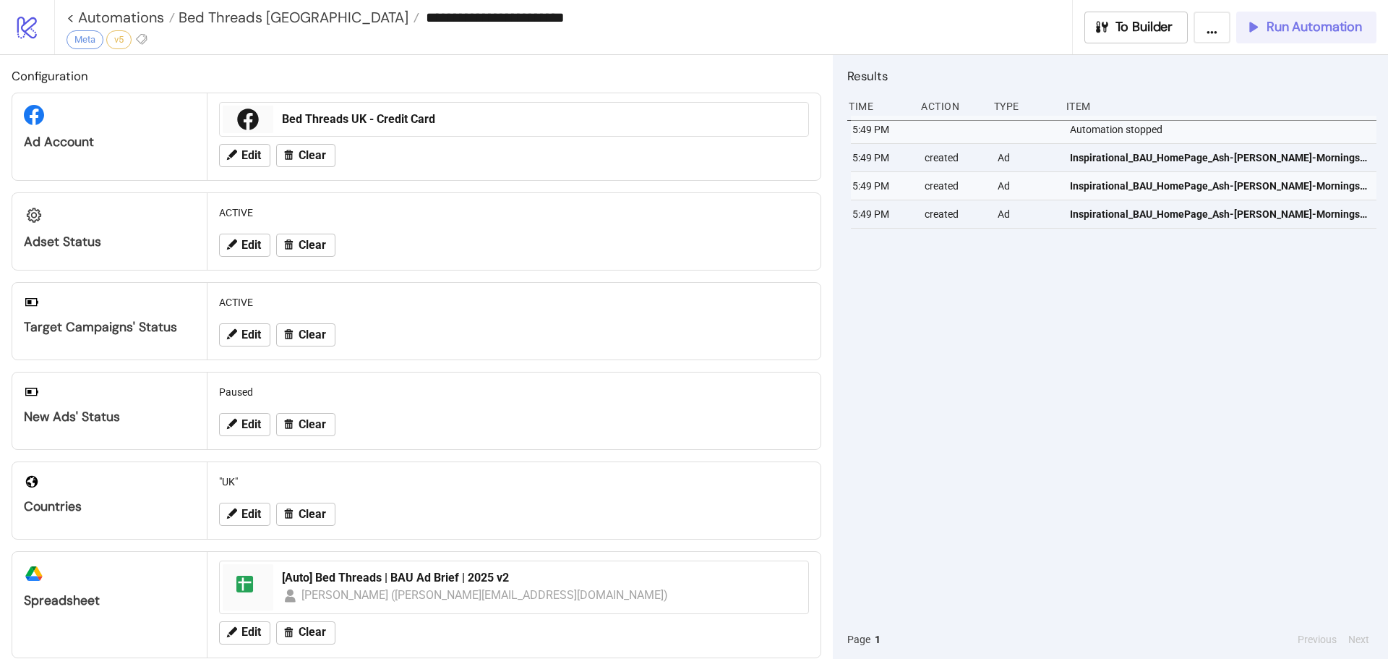
drag, startPoint x: 1290, startPoint y: 27, endPoint x: 1262, endPoint y: 24, distance: 27.7
click at [1290, 29] on span "Run Automation" at bounding box center [1313, 27] width 95 height 17
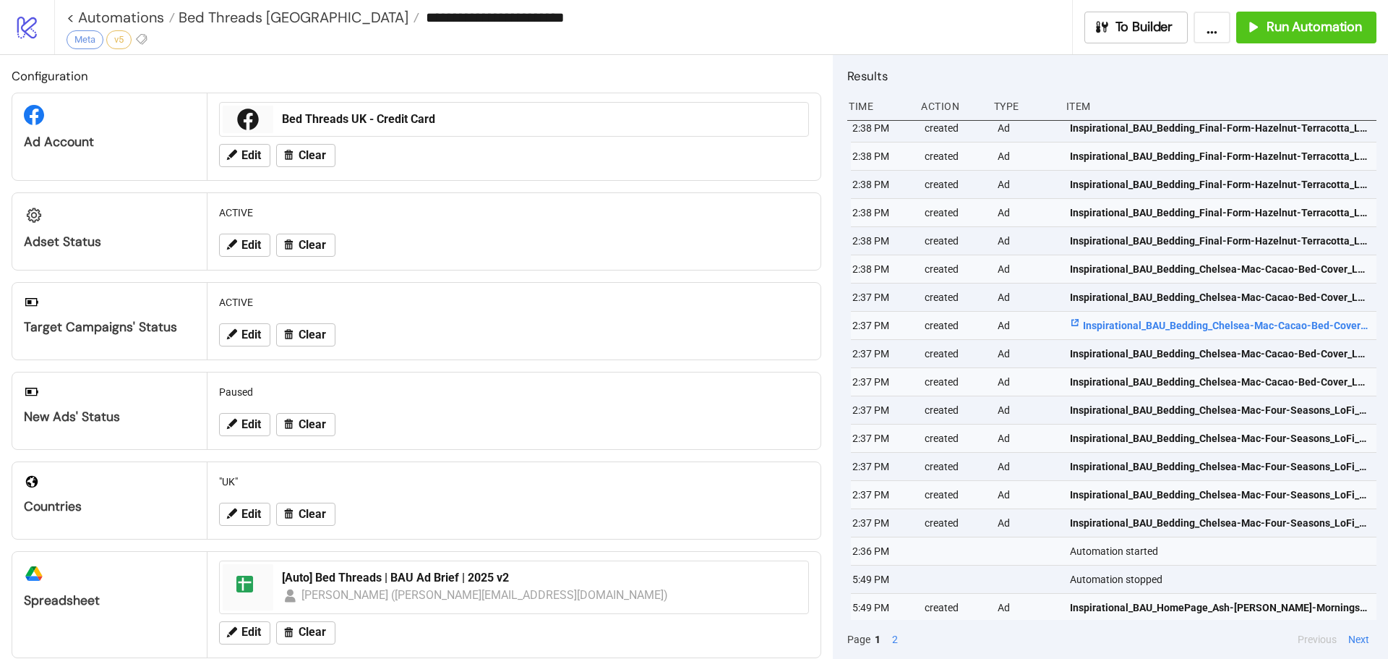
scroll to position [71, 0]
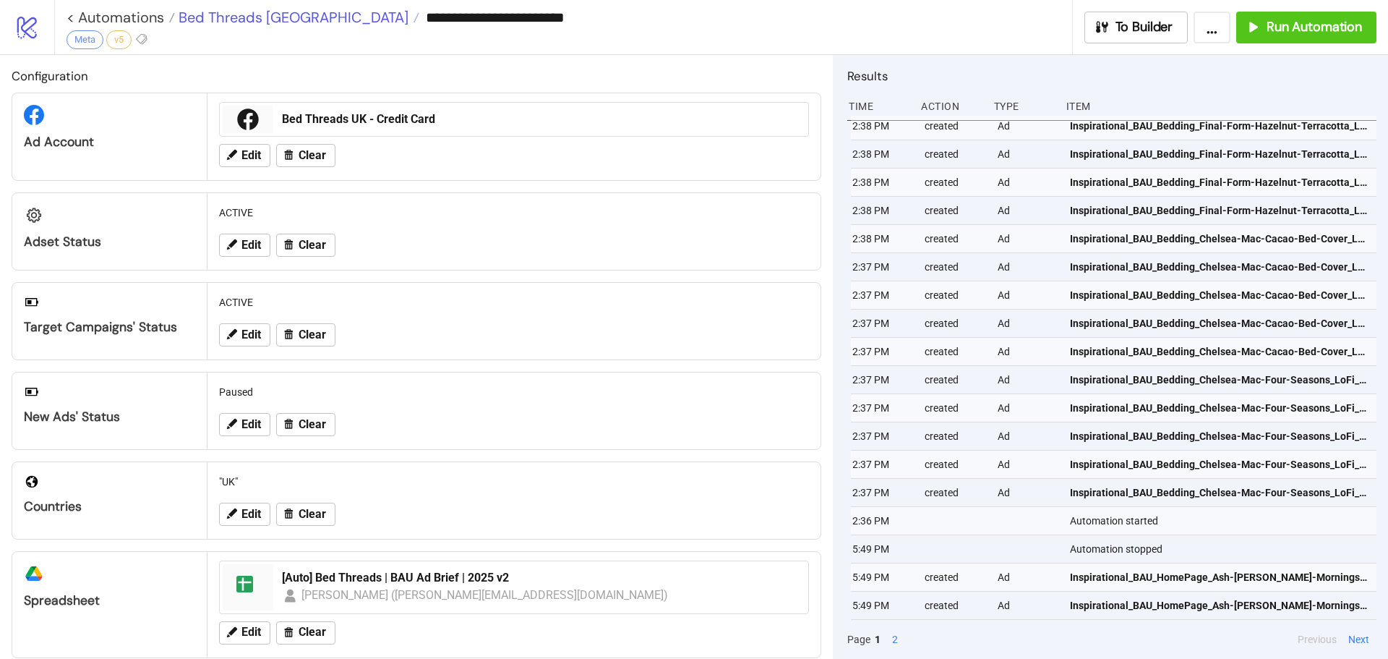
click at [258, 11] on span "Bed Threads [GEOGRAPHIC_DATA]" at bounding box center [291, 17] width 233 height 19
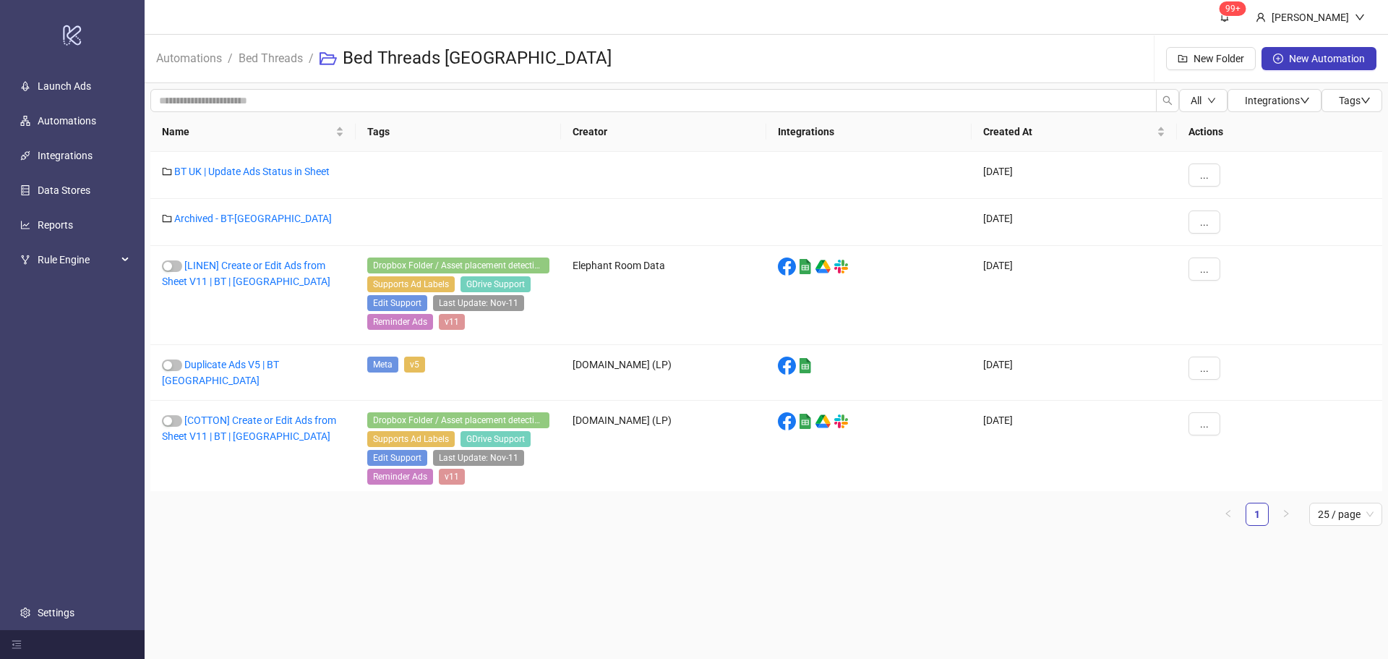
click at [287, 48] on li "Bed Threads" at bounding box center [271, 58] width 64 height 46
click at [286, 53] on link "Bed Threads" at bounding box center [271, 57] width 70 height 16
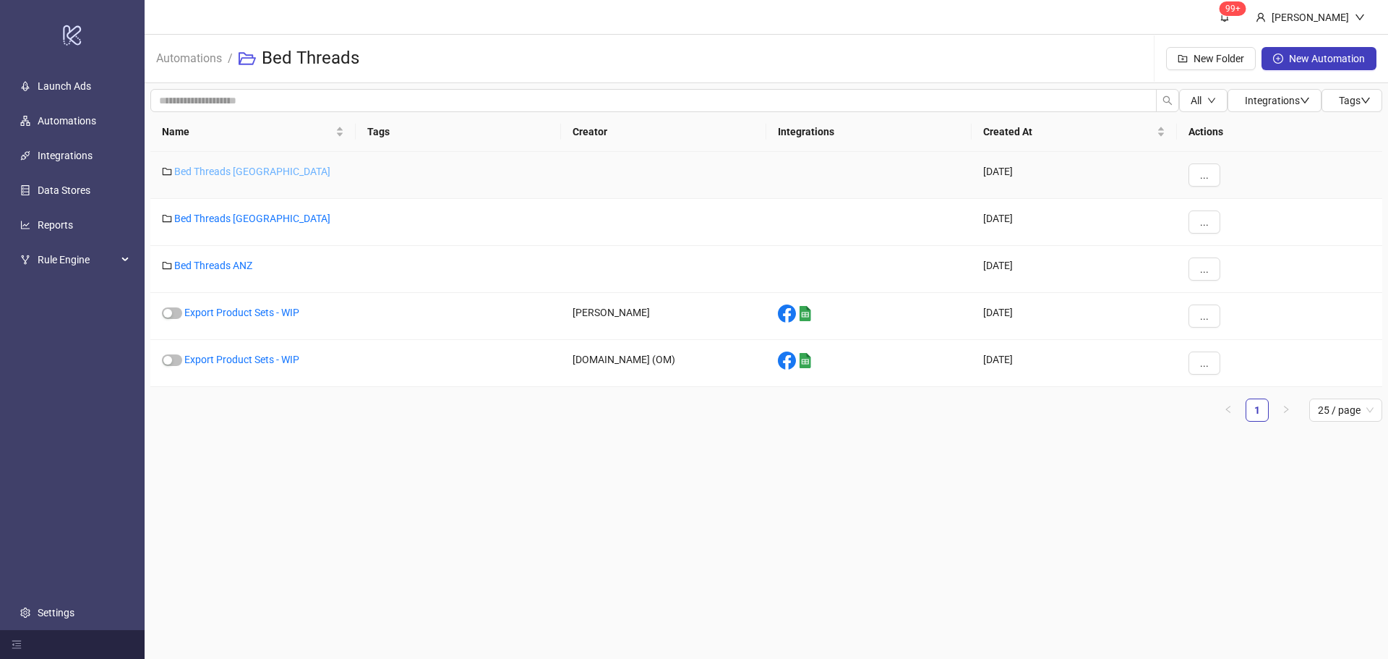
click at [228, 171] on link "Bed Threads [GEOGRAPHIC_DATA]" at bounding box center [252, 172] width 156 height 12
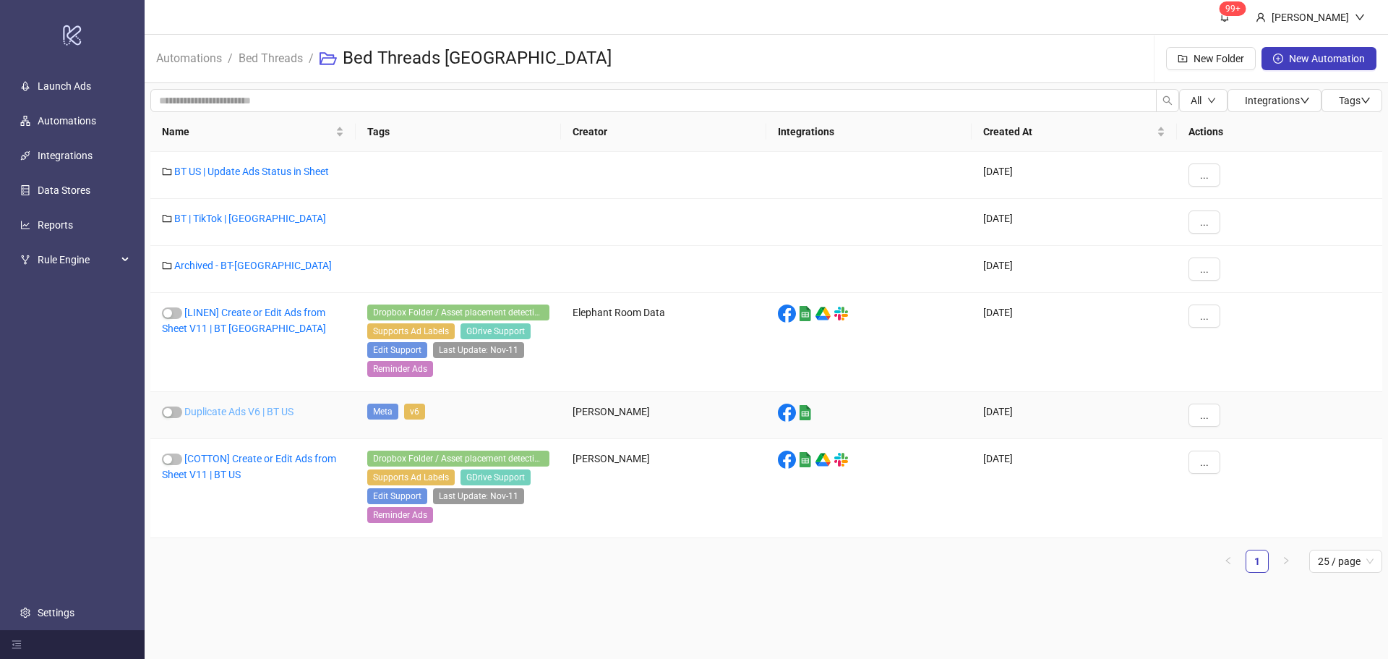
click at [273, 410] on link "Duplicate Ads V6 | BT US" at bounding box center [238, 412] width 109 height 12
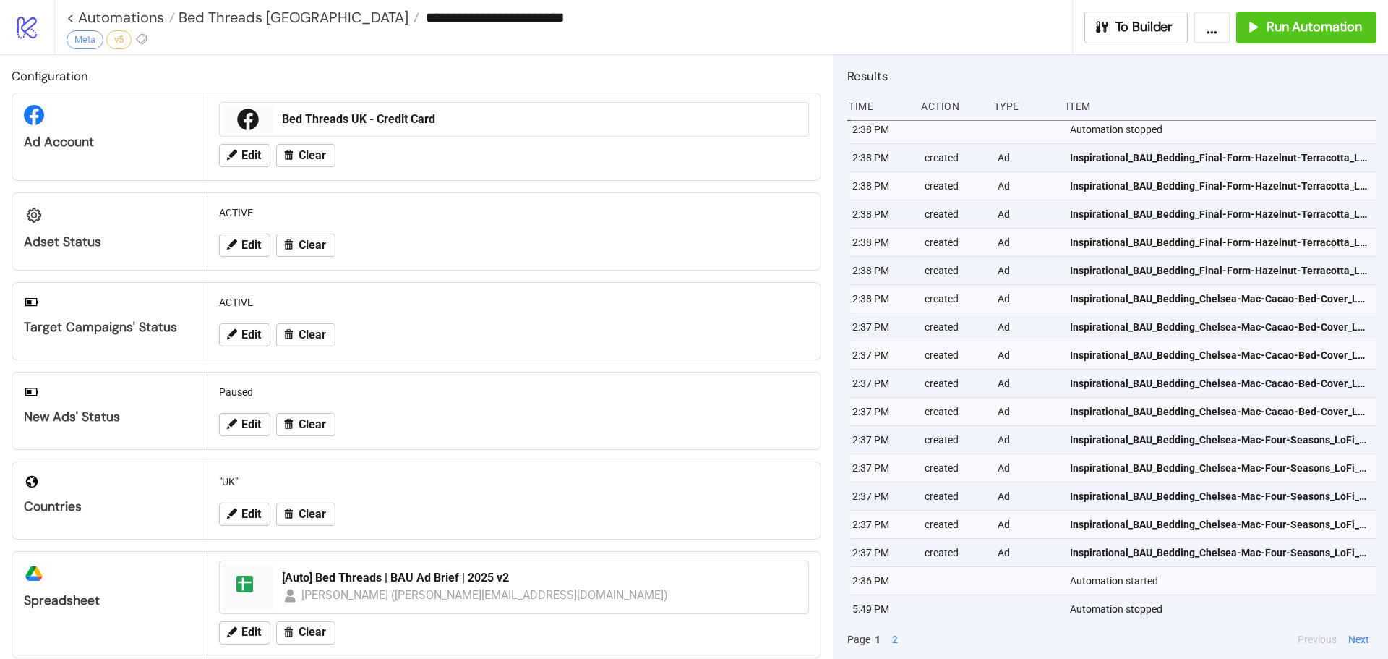
type input "**********"
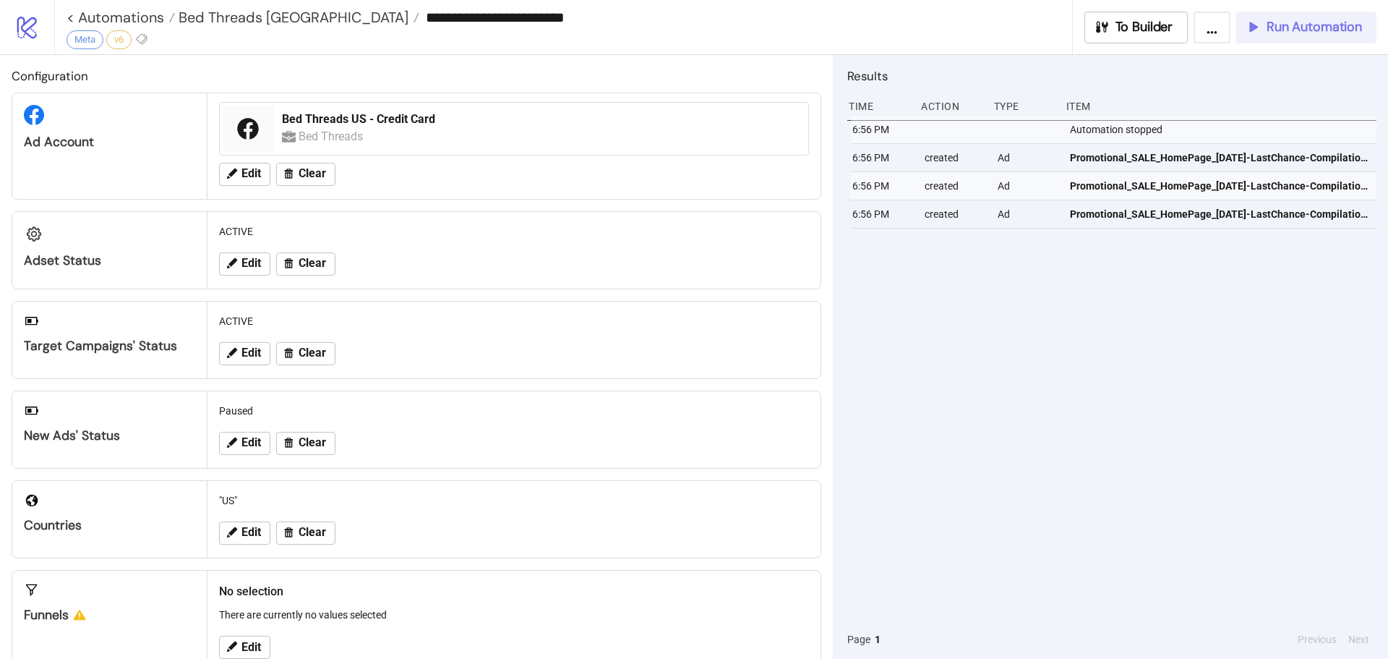
drag, startPoint x: 1317, startPoint y: 37, endPoint x: 1305, endPoint y: 45, distance: 14.6
click at [1314, 40] on button "Run Automation" at bounding box center [1306, 28] width 140 height 32
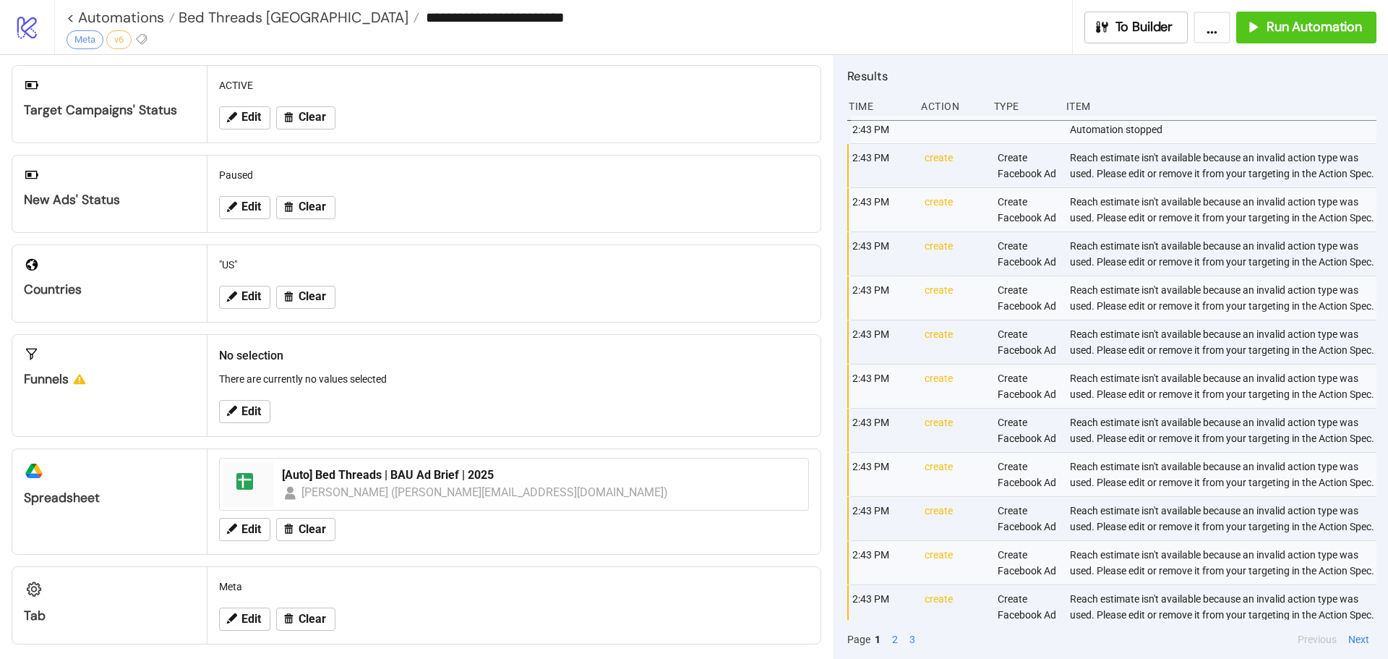
scroll to position [244, 0]
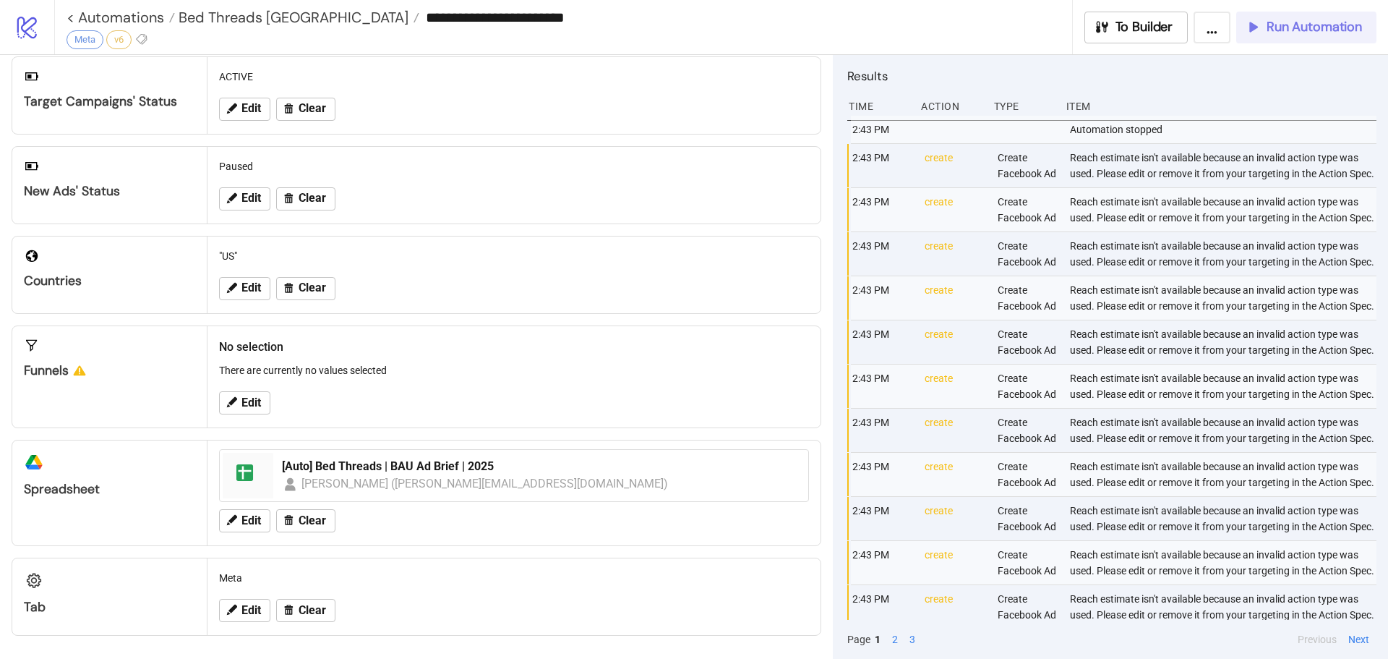
click at [1306, 33] on span "Run Automation" at bounding box center [1313, 27] width 95 height 17
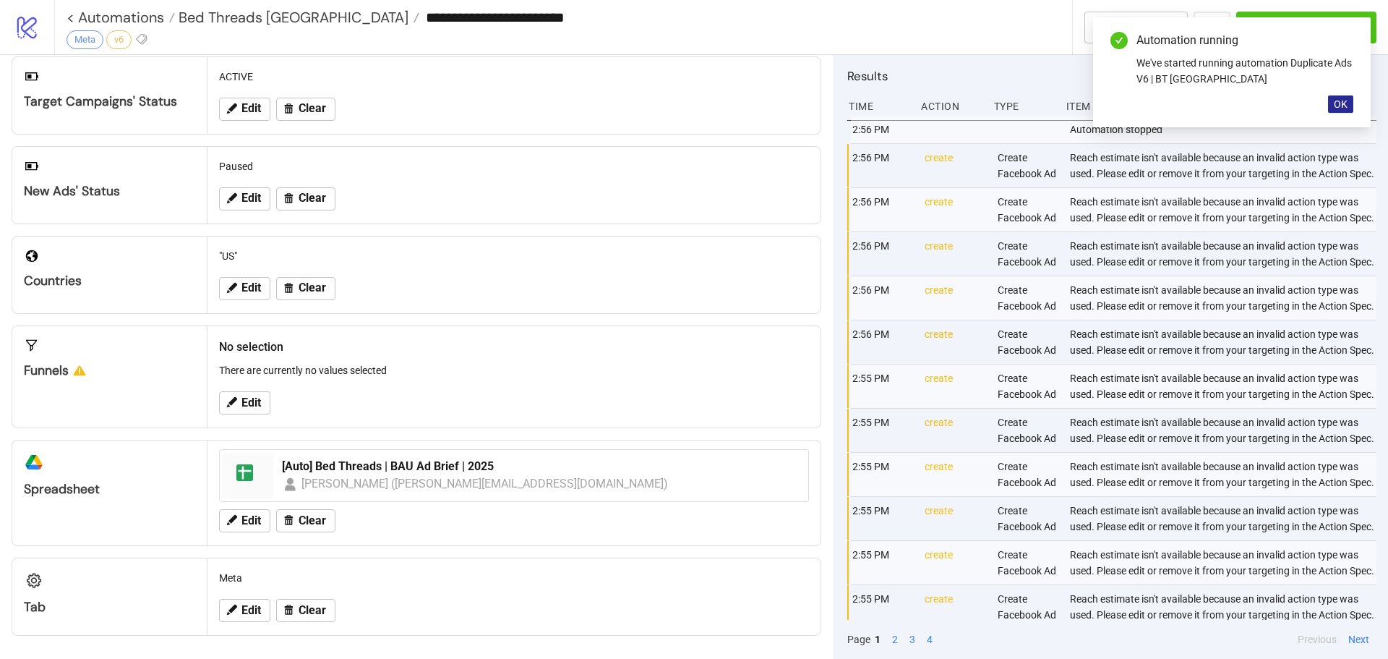
click at [1342, 107] on span "OK" at bounding box center [1341, 104] width 14 height 12
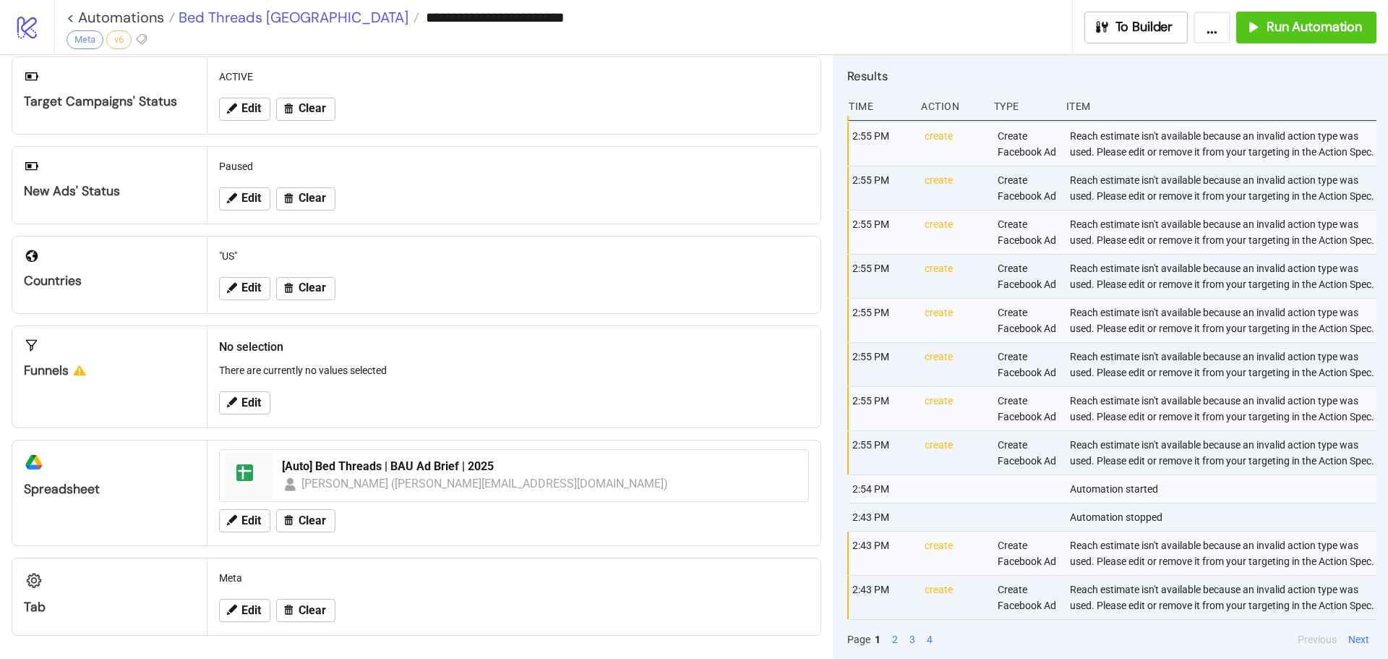
click at [259, 12] on span "Bed Threads [GEOGRAPHIC_DATA]" at bounding box center [291, 17] width 233 height 19
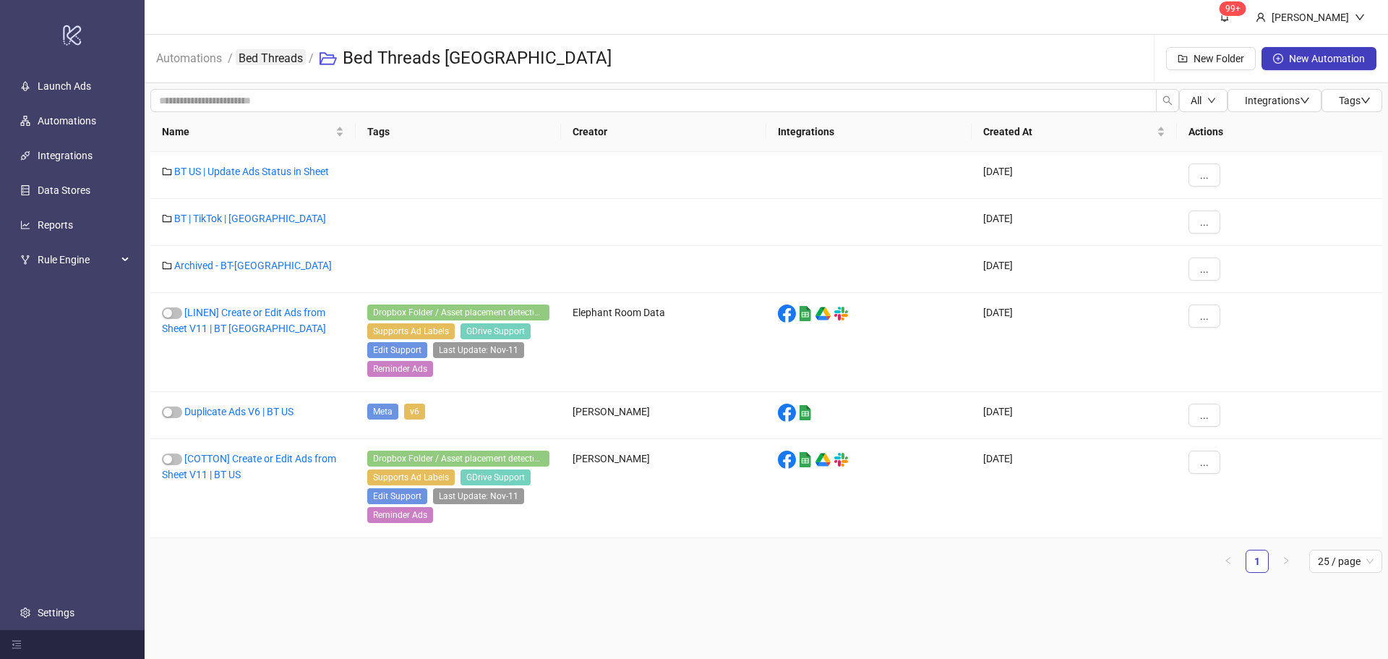
click at [285, 61] on link "Bed Threads" at bounding box center [271, 57] width 70 height 16
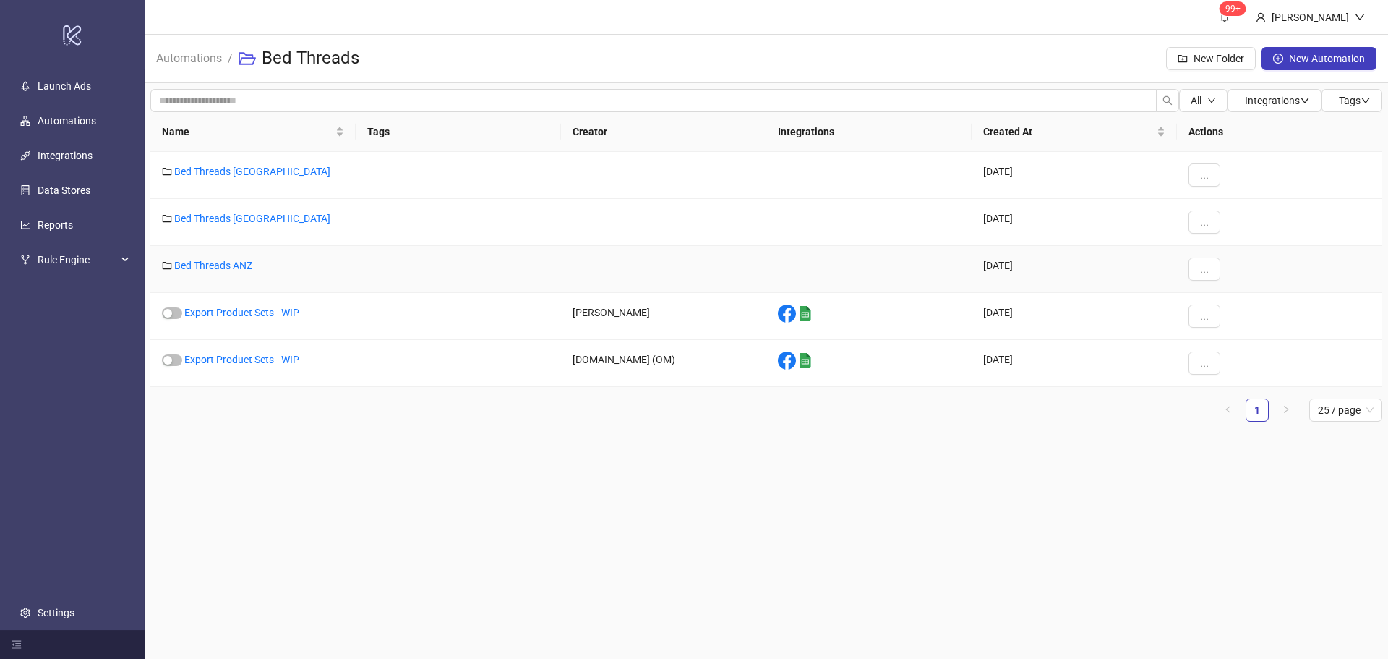
click at [207, 258] on div "Bed Threads ANZ" at bounding box center [252, 269] width 205 height 47
click at [210, 260] on link "Bed Threads ANZ" at bounding box center [213, 266] width 78 height 12
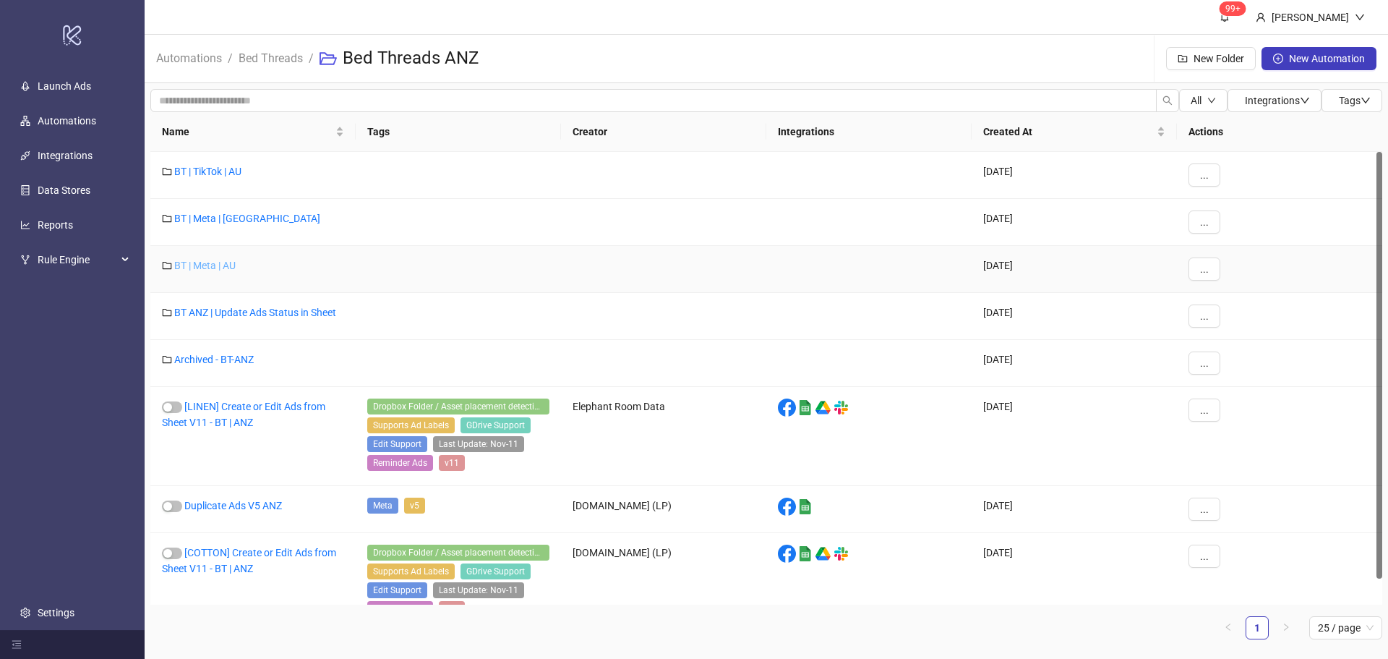
click at [221, 263] on link "BT | Meta | AU" at bounding box center [204, 266] width 61 height 12
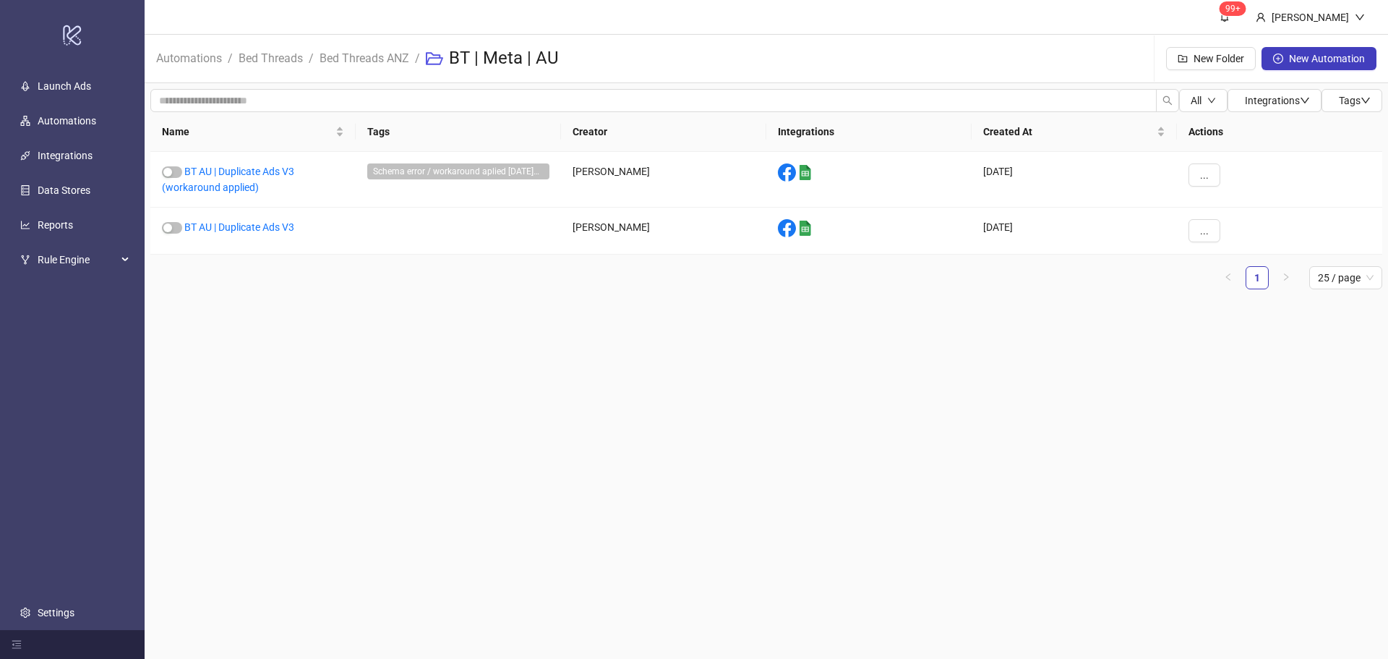
click at [370, 45] on li "Bed Threads ANZ" at bounding box center [365, 58] width 90 height 46
click at [370, 54] on link "Bed Threads ANZ" at bounding box center [364, 57] width 95 height 16
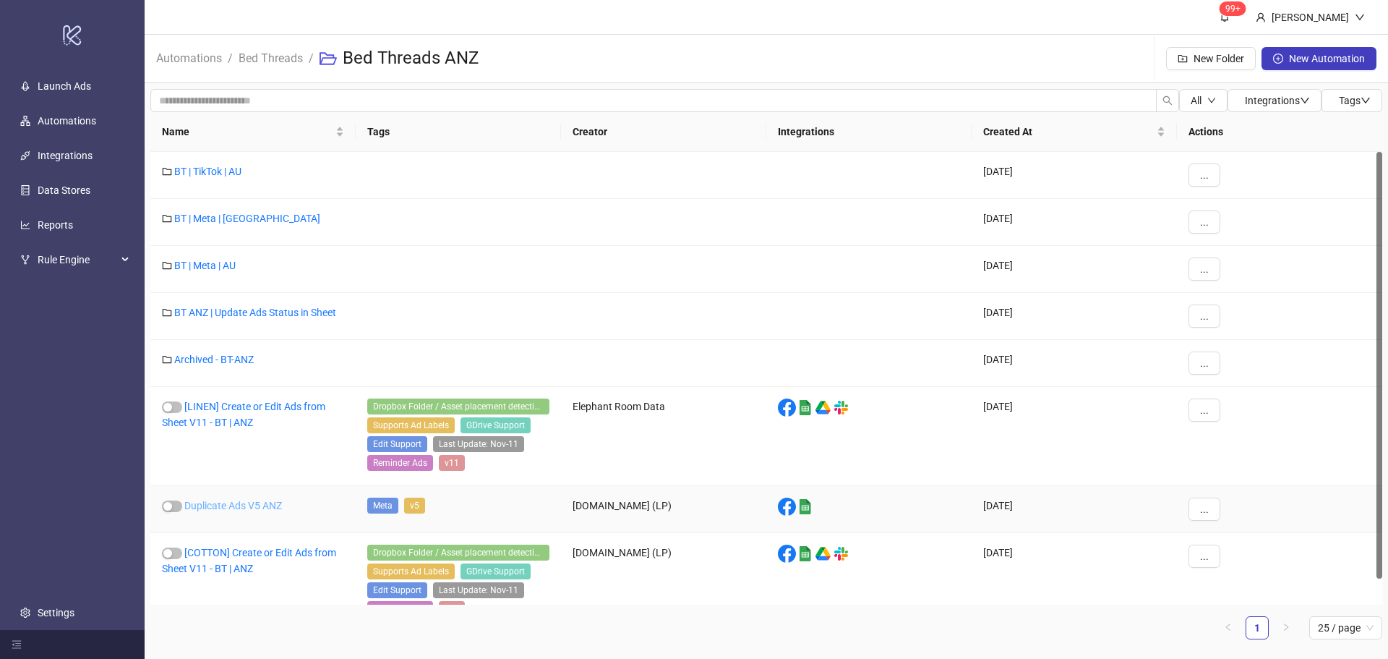
click at [245, 505] on link "Duplicate Ads V5 ANZ" at bounding box center [233, 505] width 98 height 12
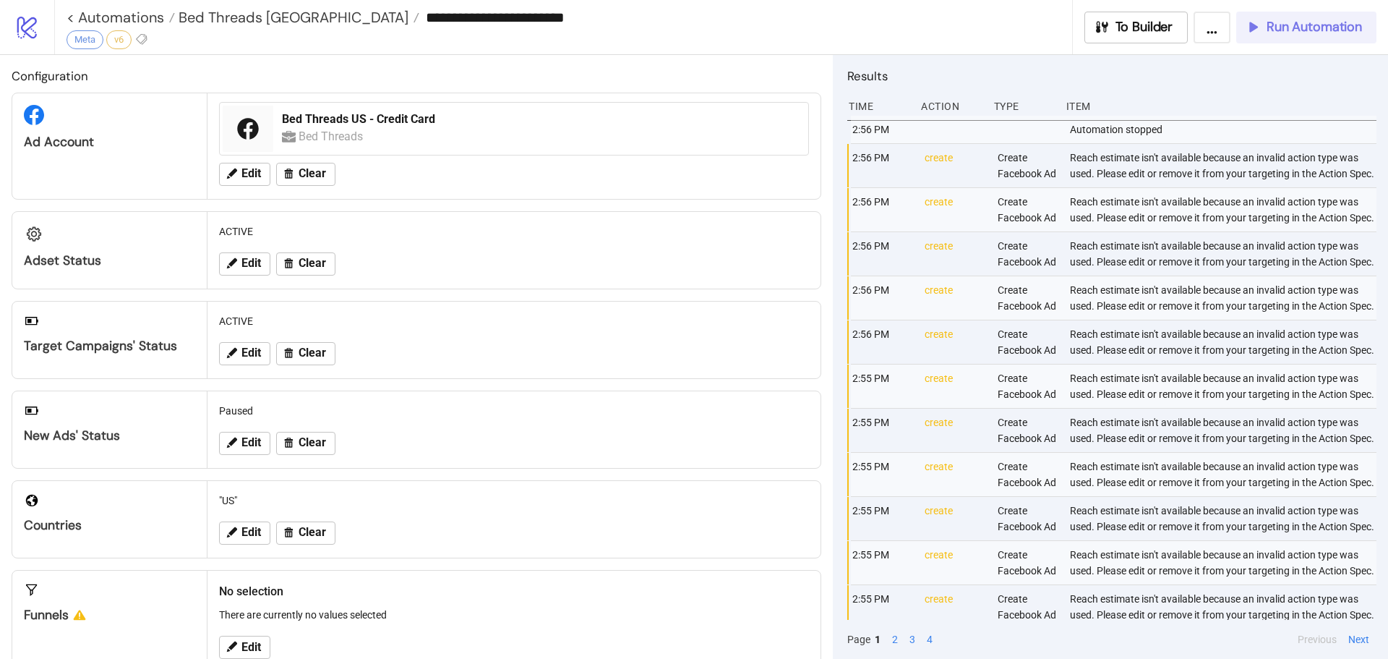
type input "**********"
click at [1339, 34] on span "Run Automation" at bounding box center [1313, 27] width 95 height 17
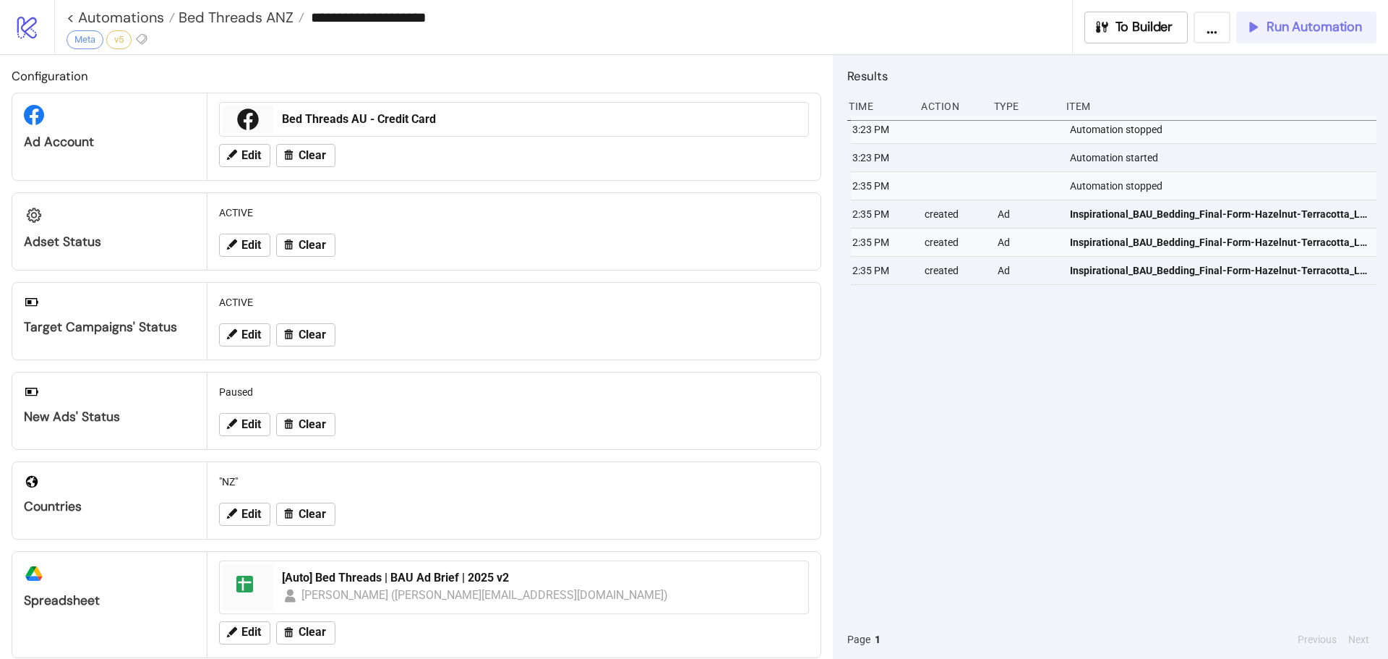
click at [1310, 26] on span "Run Automation" at bounding box center [1313, 27] width 95 height 17
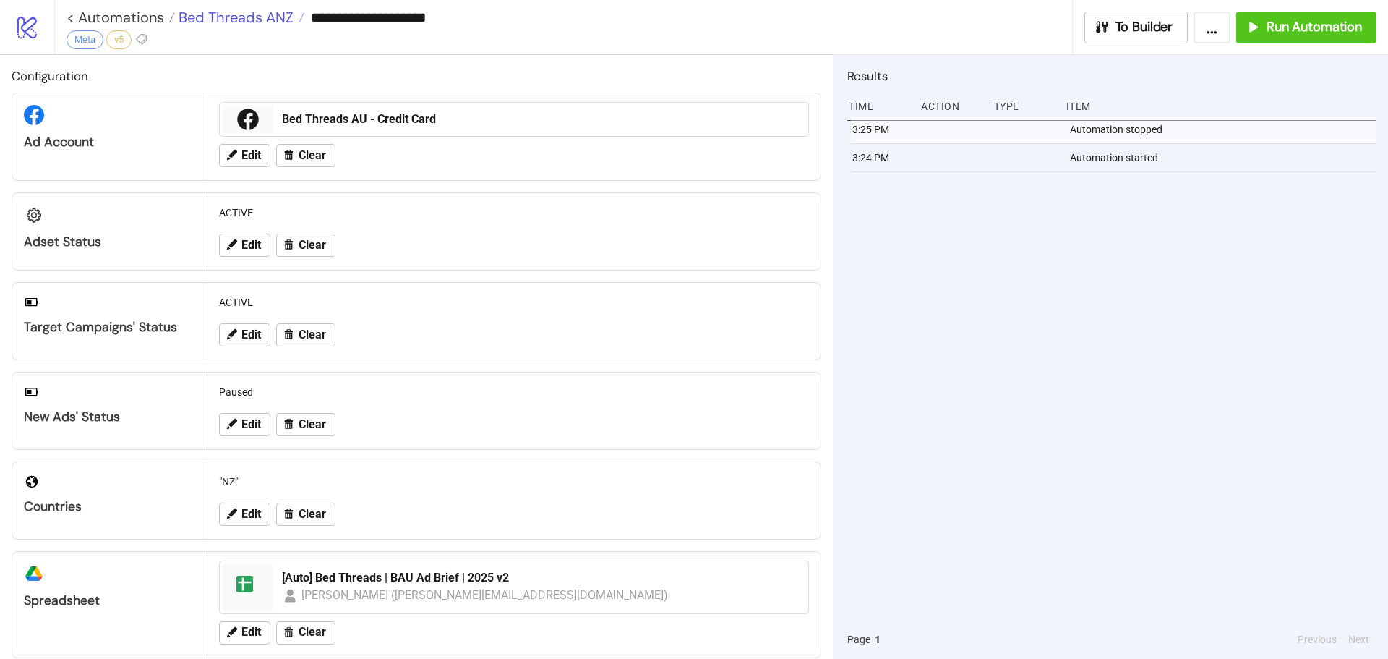
click at [223, 20] on span "Bed Threads ANZ" at bounding box center [234, 17] width 119 height 19
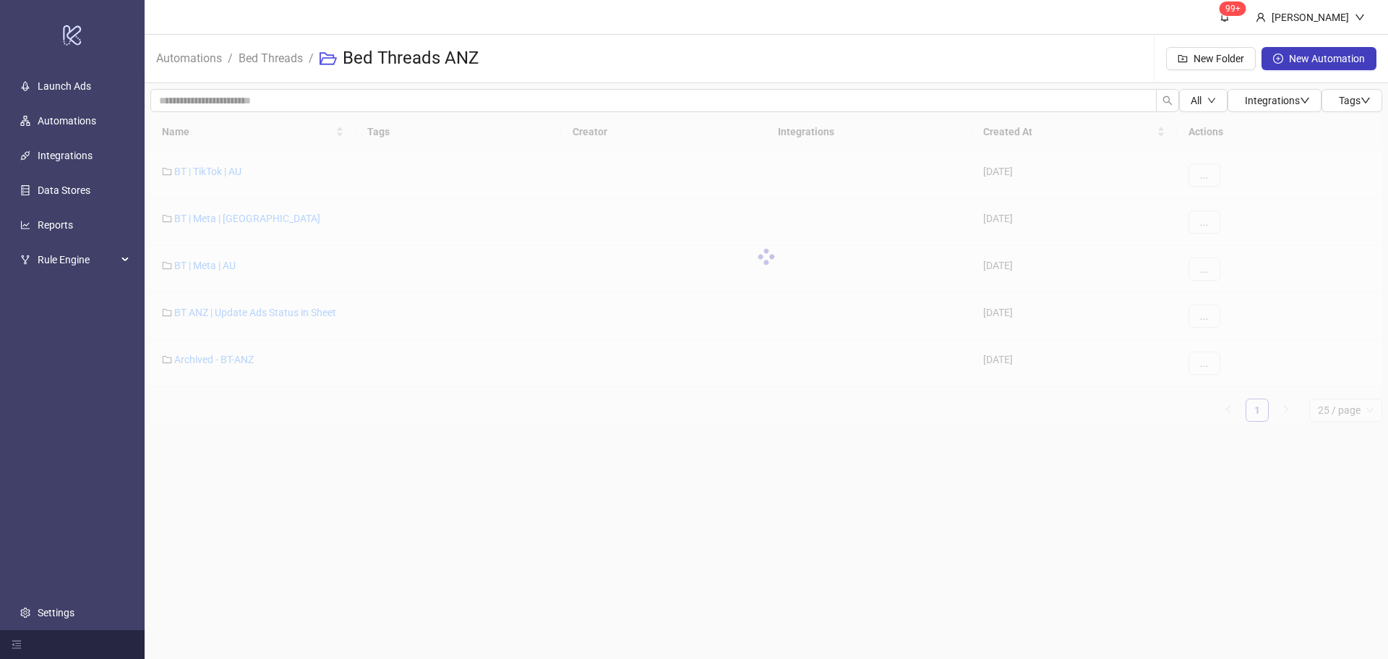
click at [226, 267] on div at bounding box center [766, 256] width 1232 height 289
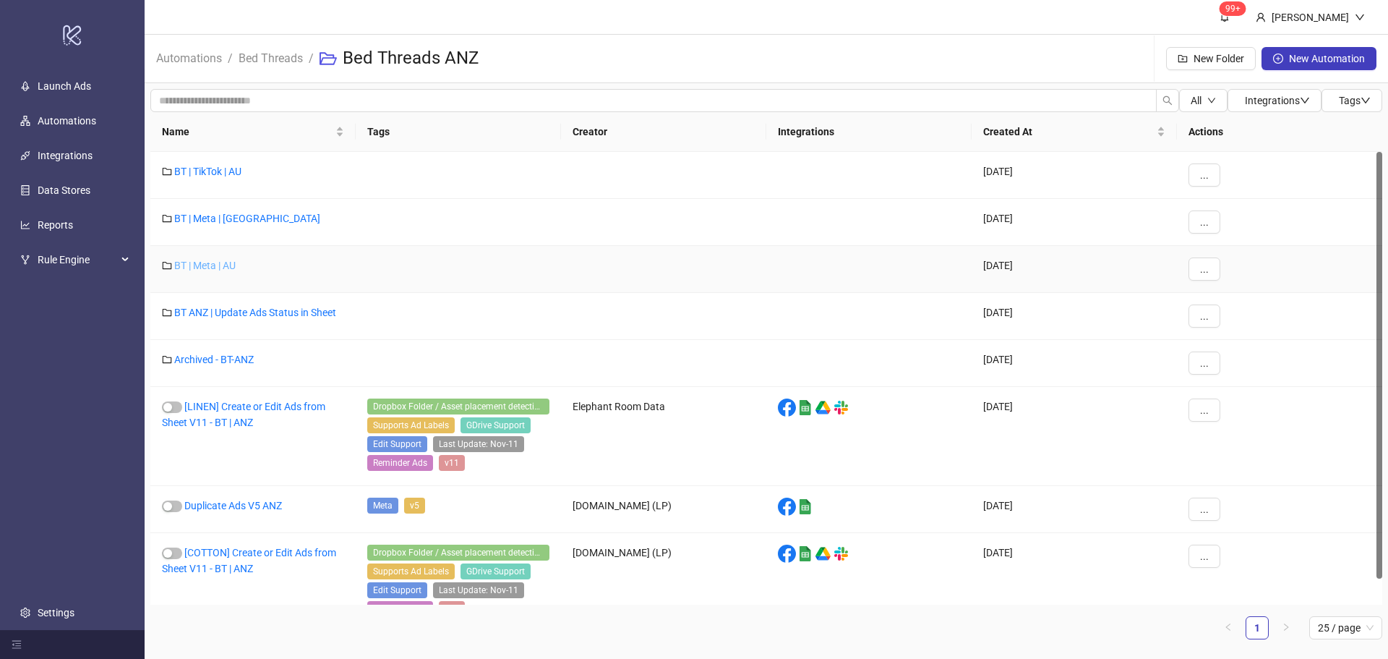
click at [223, 264] on link "BT | Meta | AU" at bounding box center [204, 266] width 61 height 12
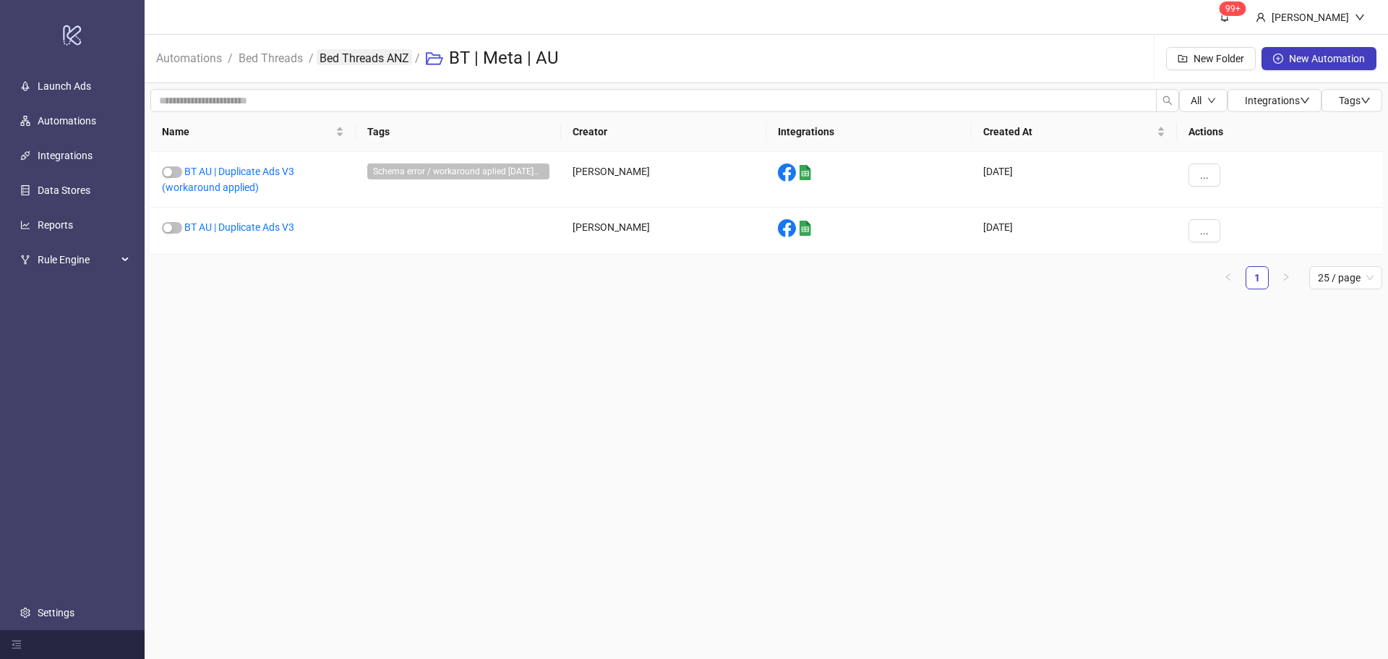
click at [343, 62] on link "Bed Threads ANZ" at bounding box center [364, 57] width 95 height 16
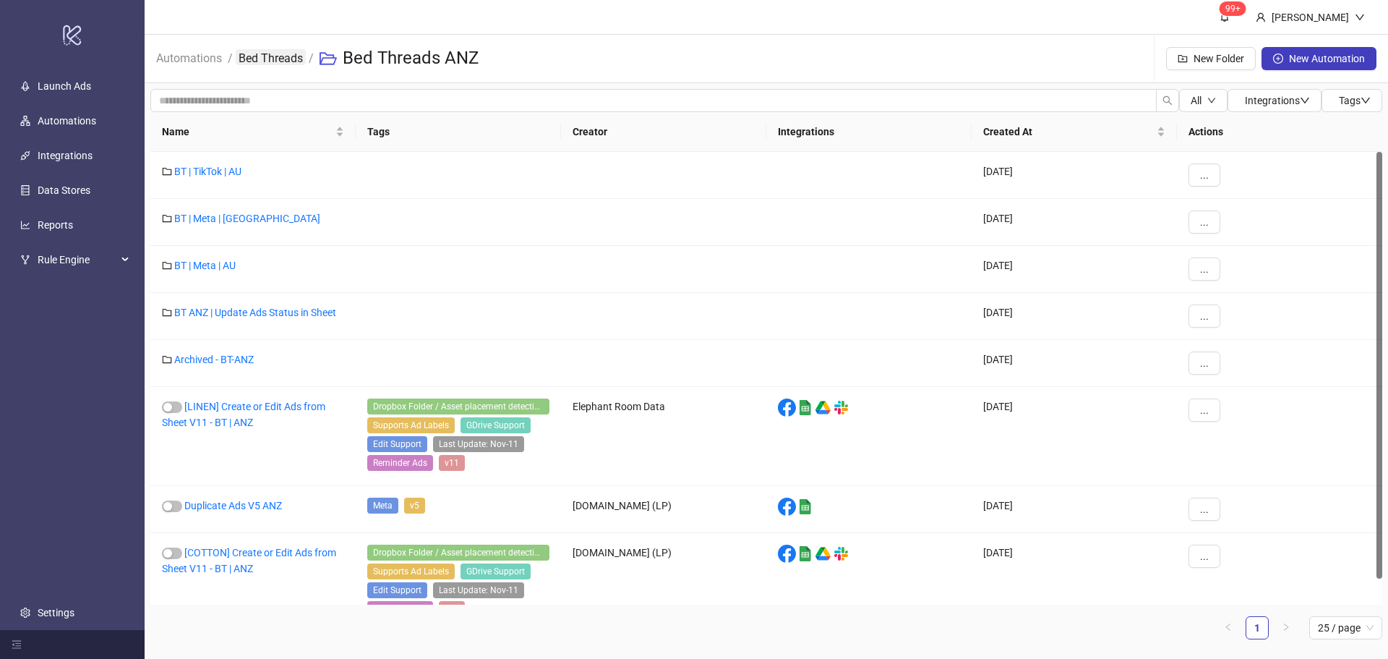
click at [242, 51] on link "Bed Threads" at bounding box center [271, 57] width 70 height 16
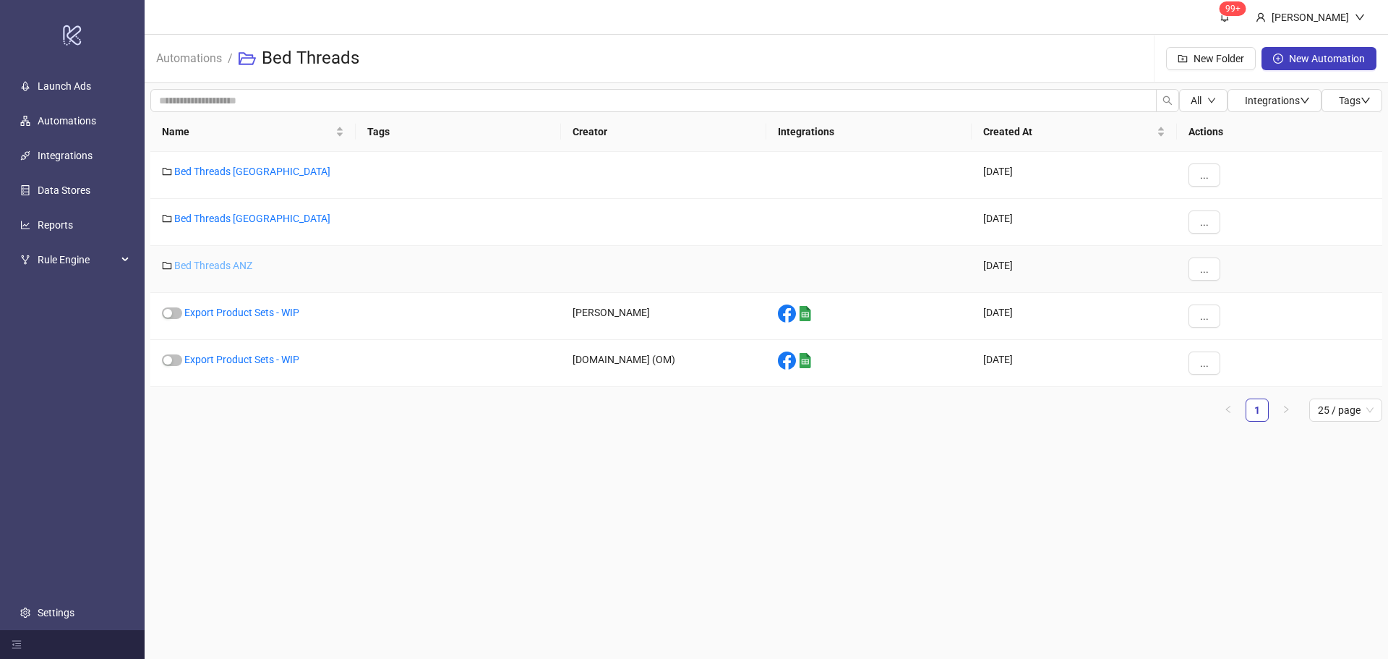
click at [230, 265] on link "Bed Threads ANZ" at bounding box center [213, 266] width 78 height 12
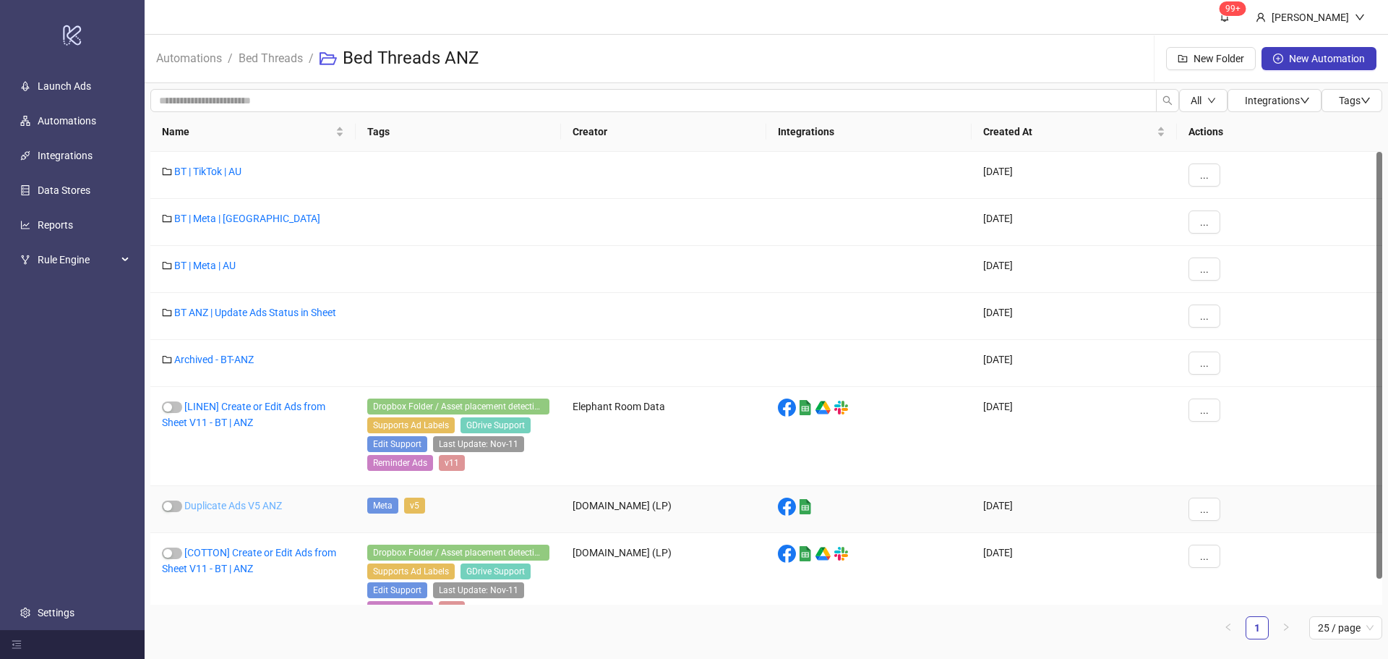
click at [233, 507] on link "Duplicate Ads V5 ANZ" at bounding box center [233, 505] width 98 height 12
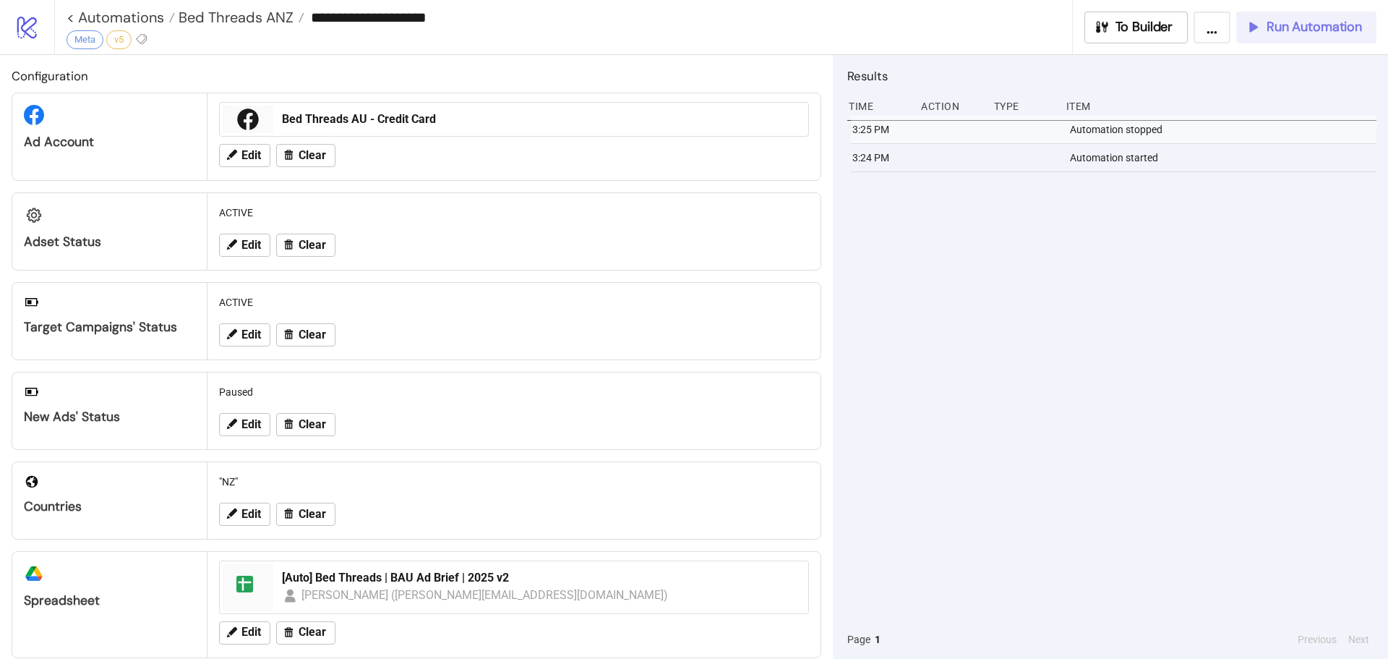
click at [1303, 36] on button "Run Automation" at bounding box center [1306, 28] width 140 height 32
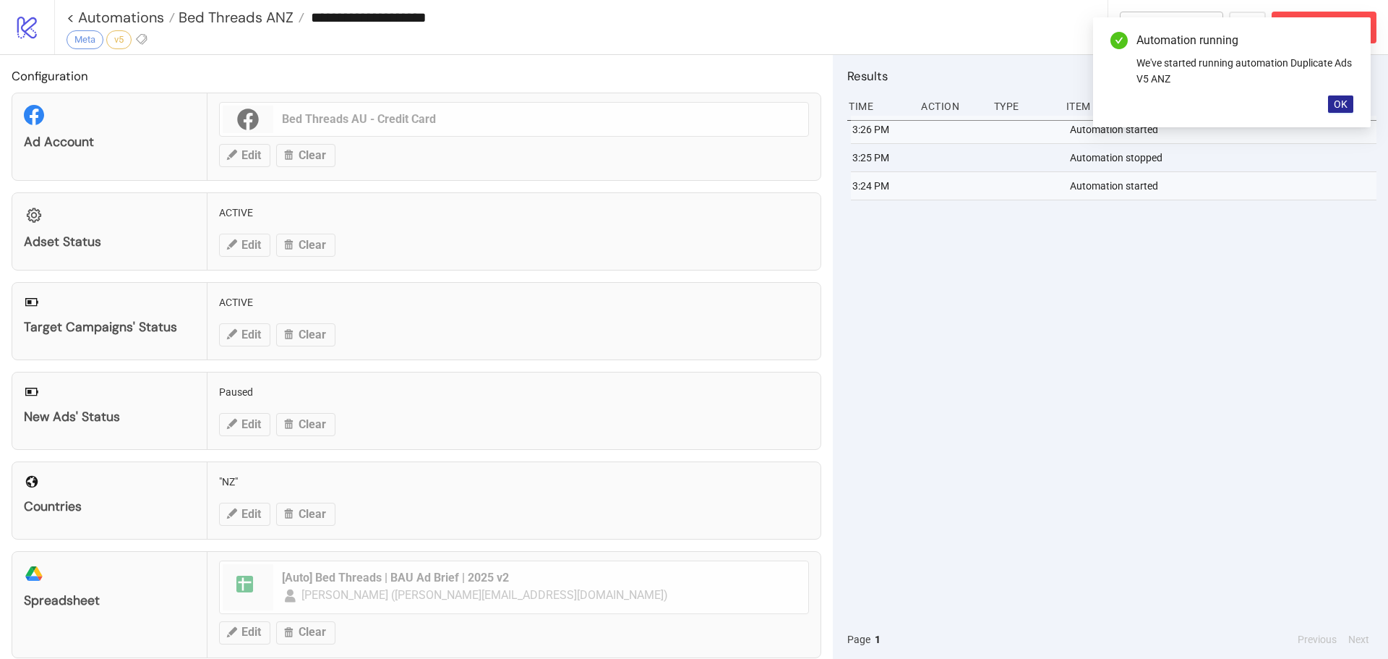
click at [1345, 98] on span "OK" at bounding box center [1341, 104] width 14 height 12
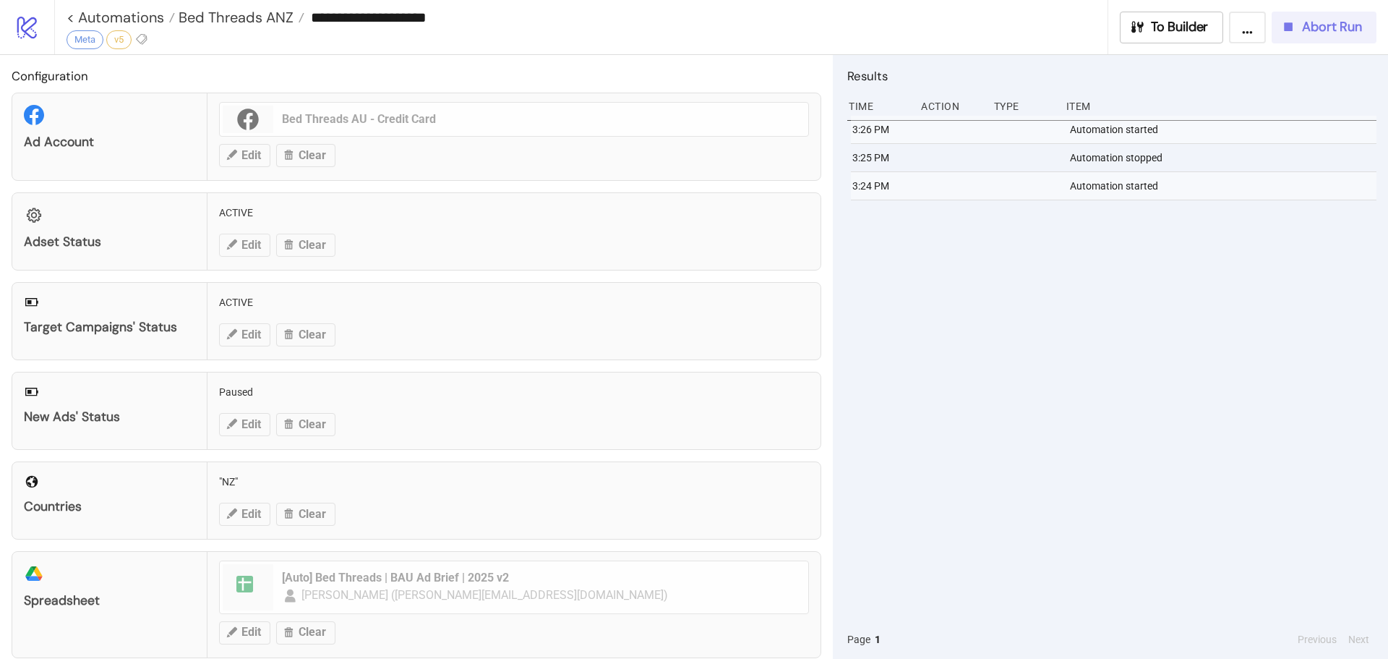
click at [1332, 27] on span "Abort Run" at bounding box center [1332, 27] width 60 height 17
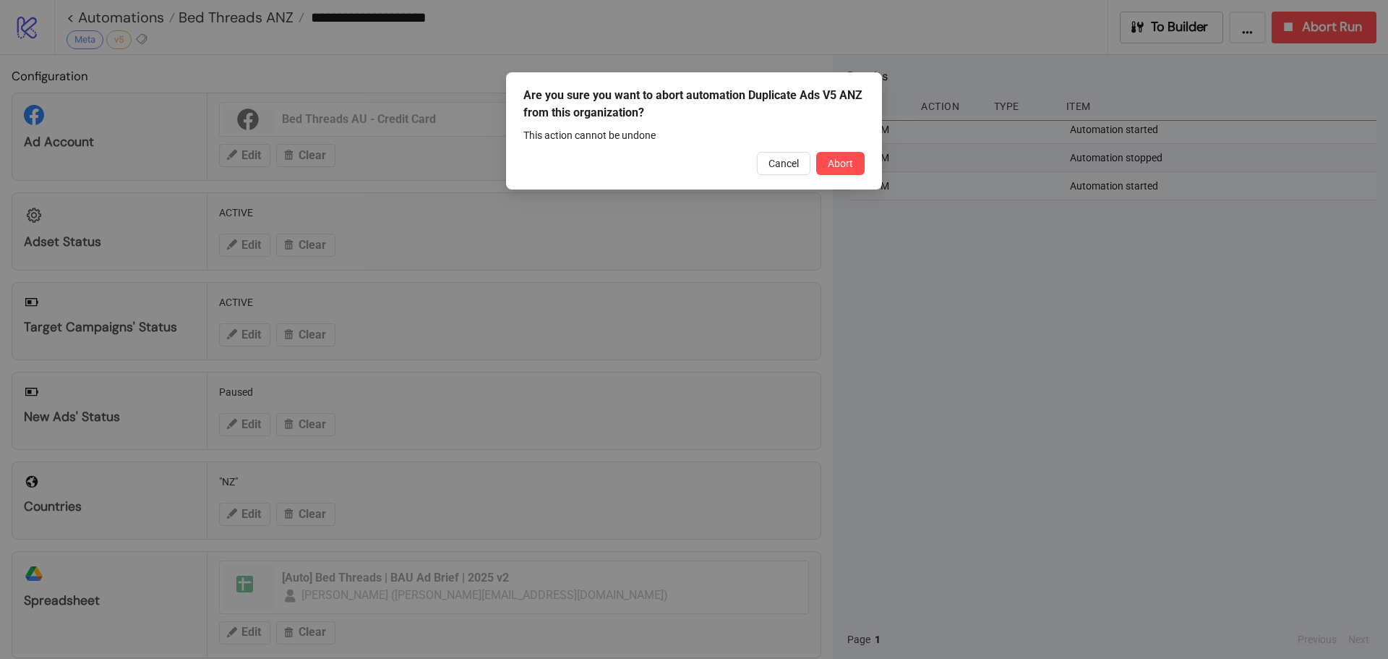
click at [812, 166] on div "Cancel Abort" at bounding box center [693, 163] width 341 height 23
click at [829, 162] on span "Abort" at bounding box center [840, 164] width 25 height 12
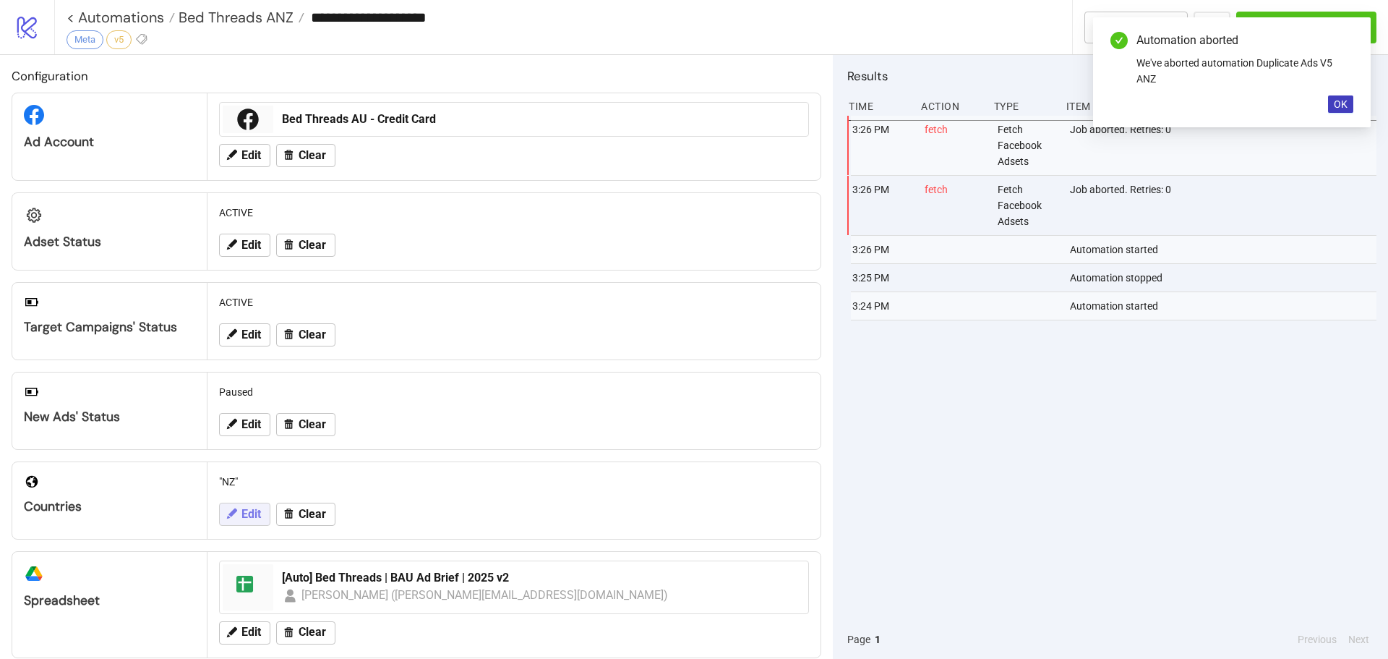
click at [242, 514] on span "Edit" at bounding box center [251, 513] width 20 height 13
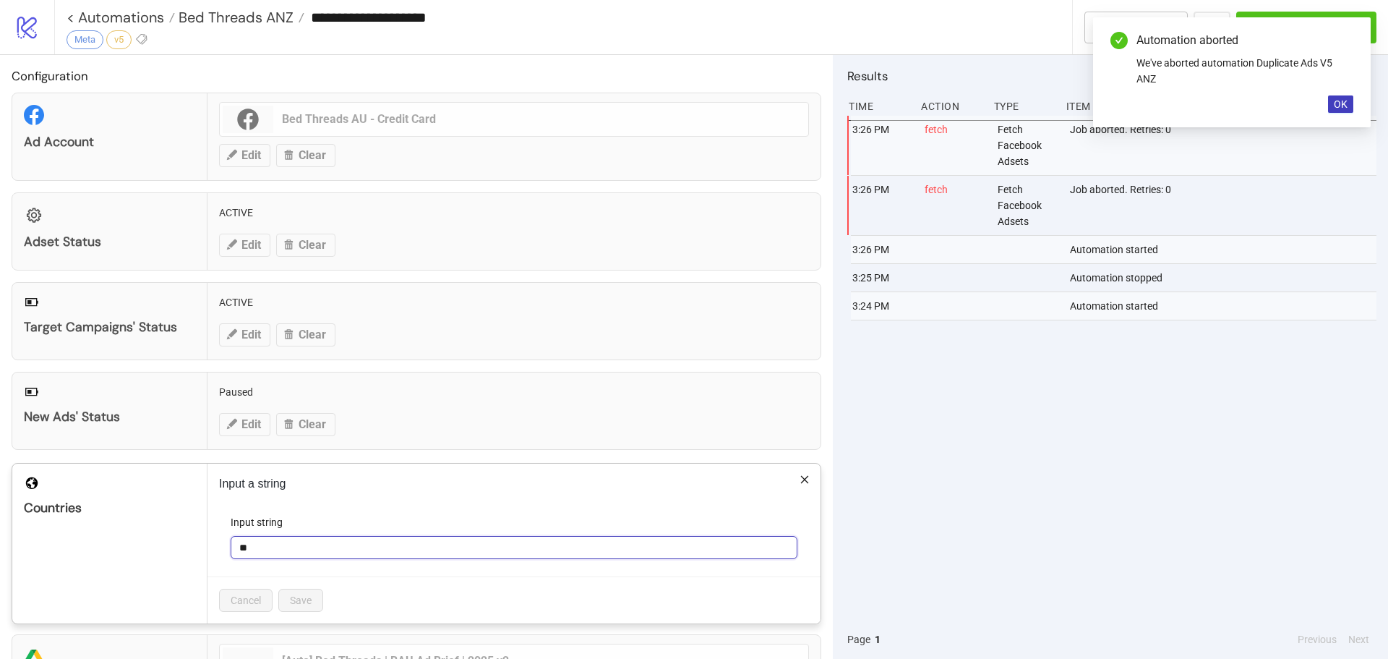
drag, startPoint x: 260, startPoint y: 540, endPoint x: 228, endPoint y: 541, distance: 31.1
click at [228, 541] on form "Input string **" at bounding box center [514, 545] width 590 height 62
type input "**"
click at [297, 597] on span "Save" at bounding box center [301, 600] width 22 height 12
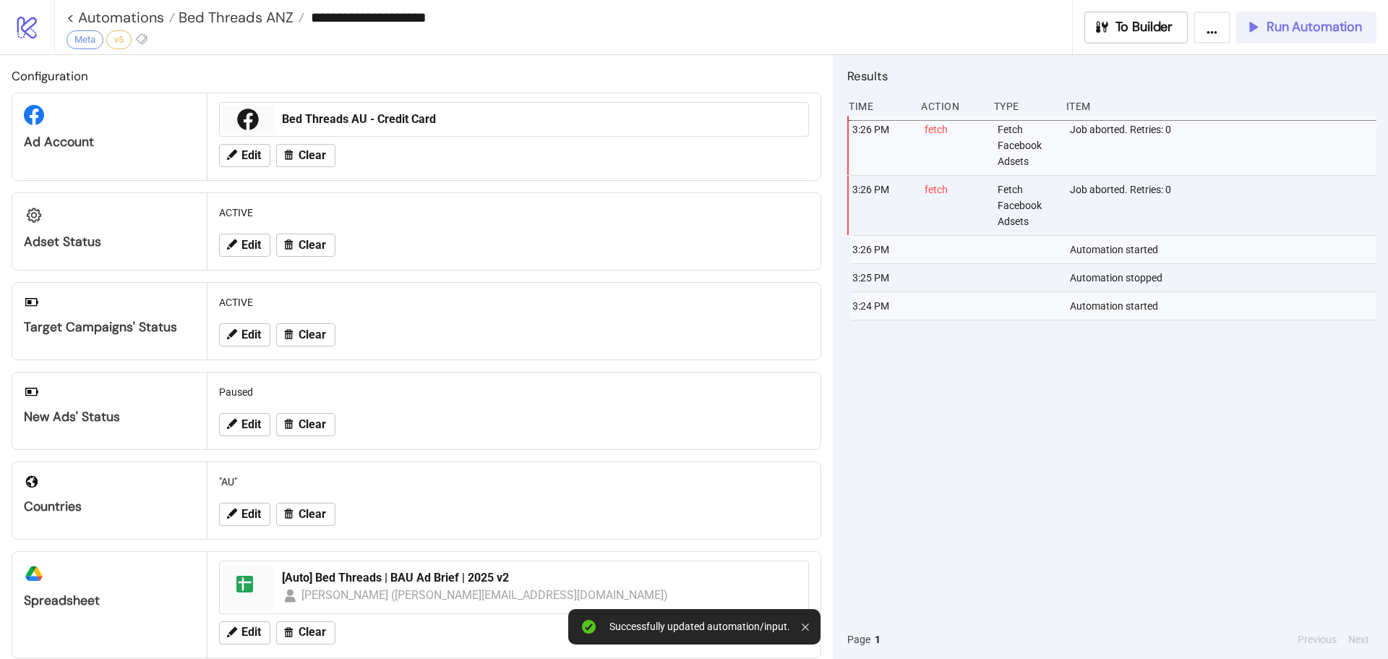
click at [1324, 30] on span "Run Automation" at bounding box center [1313, 27] width 95 height 17
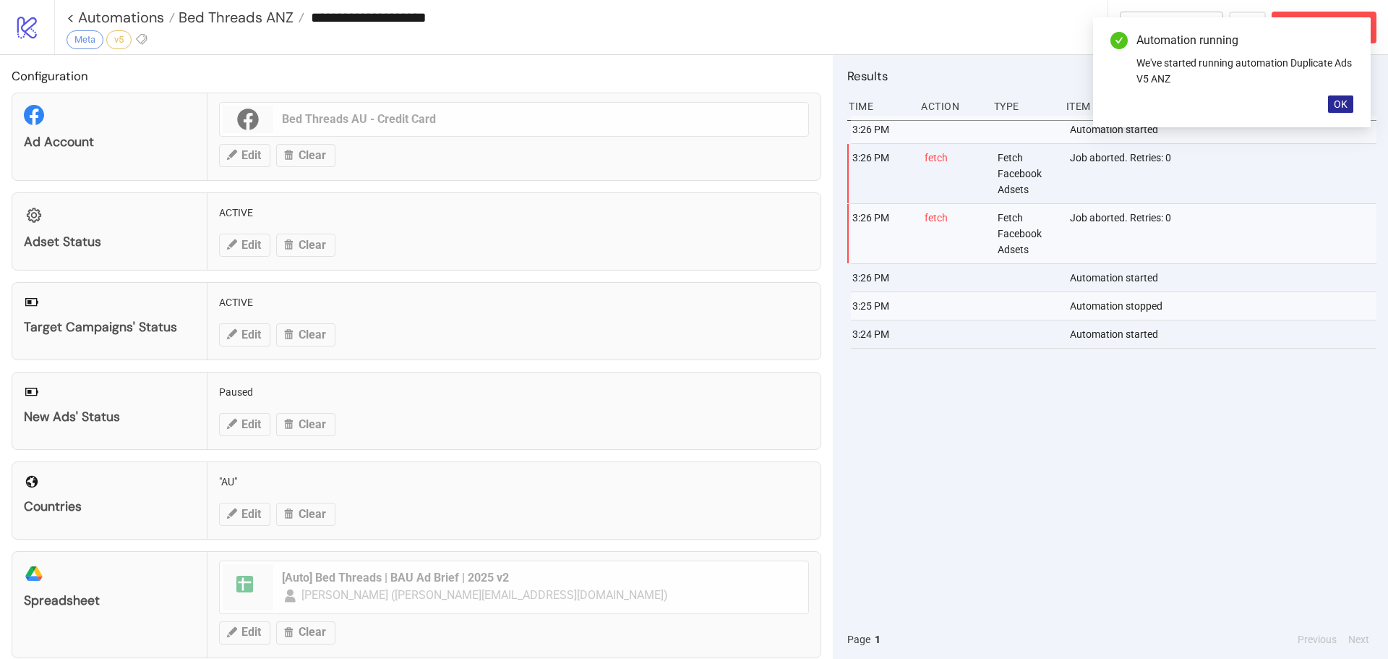
click at [1349, 106] on button "OK" at bounding box center [1340, 103] width 25 height 17
